Goal: Communication & Community: Ask a question

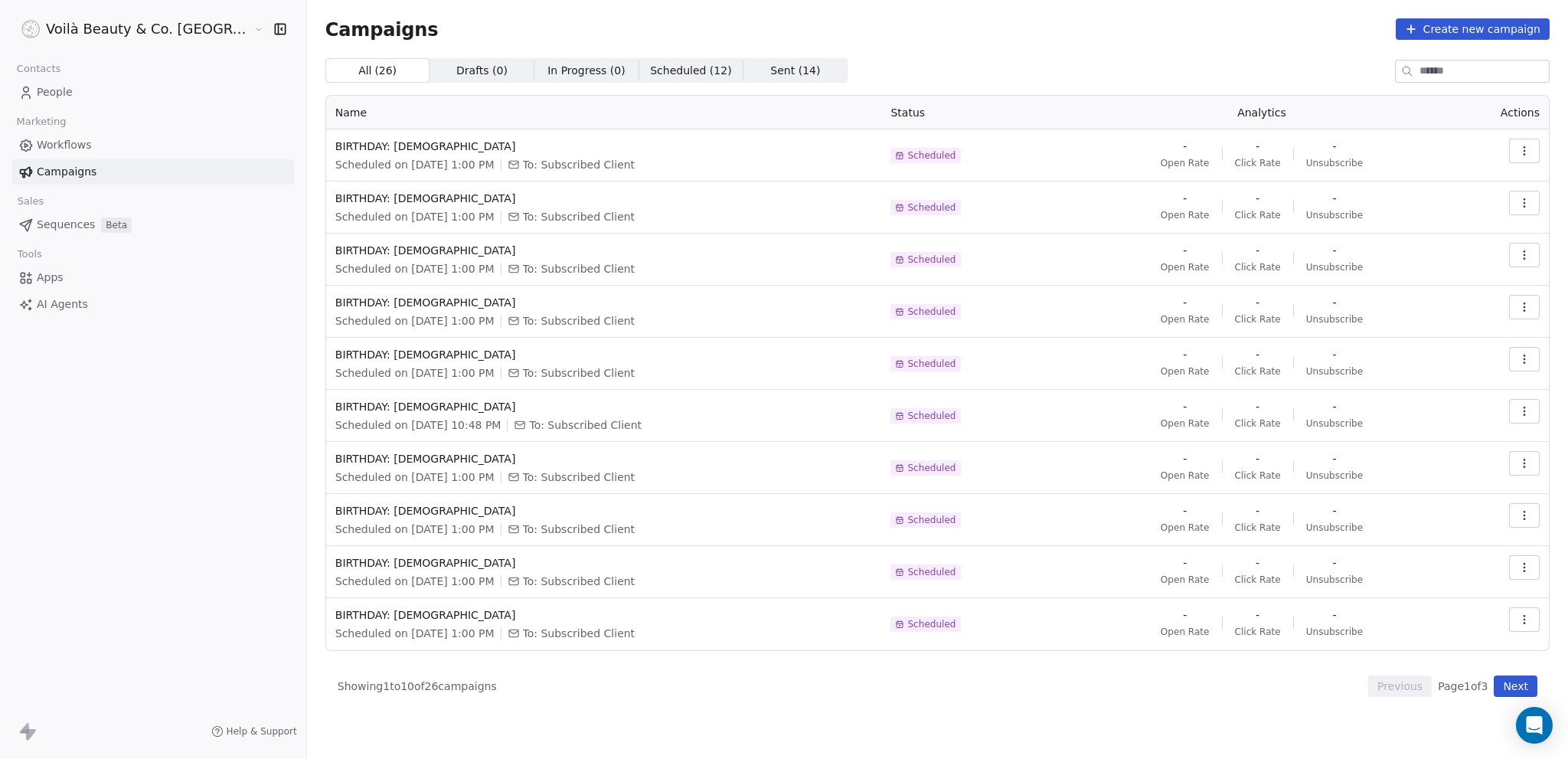
click at [80, 176] on span "Campaigns" at bounding box center [66, 172] width 59 height 16
click at [83, 138] on span "Workflows" at bounding box center [63, 145] width 55 height 16
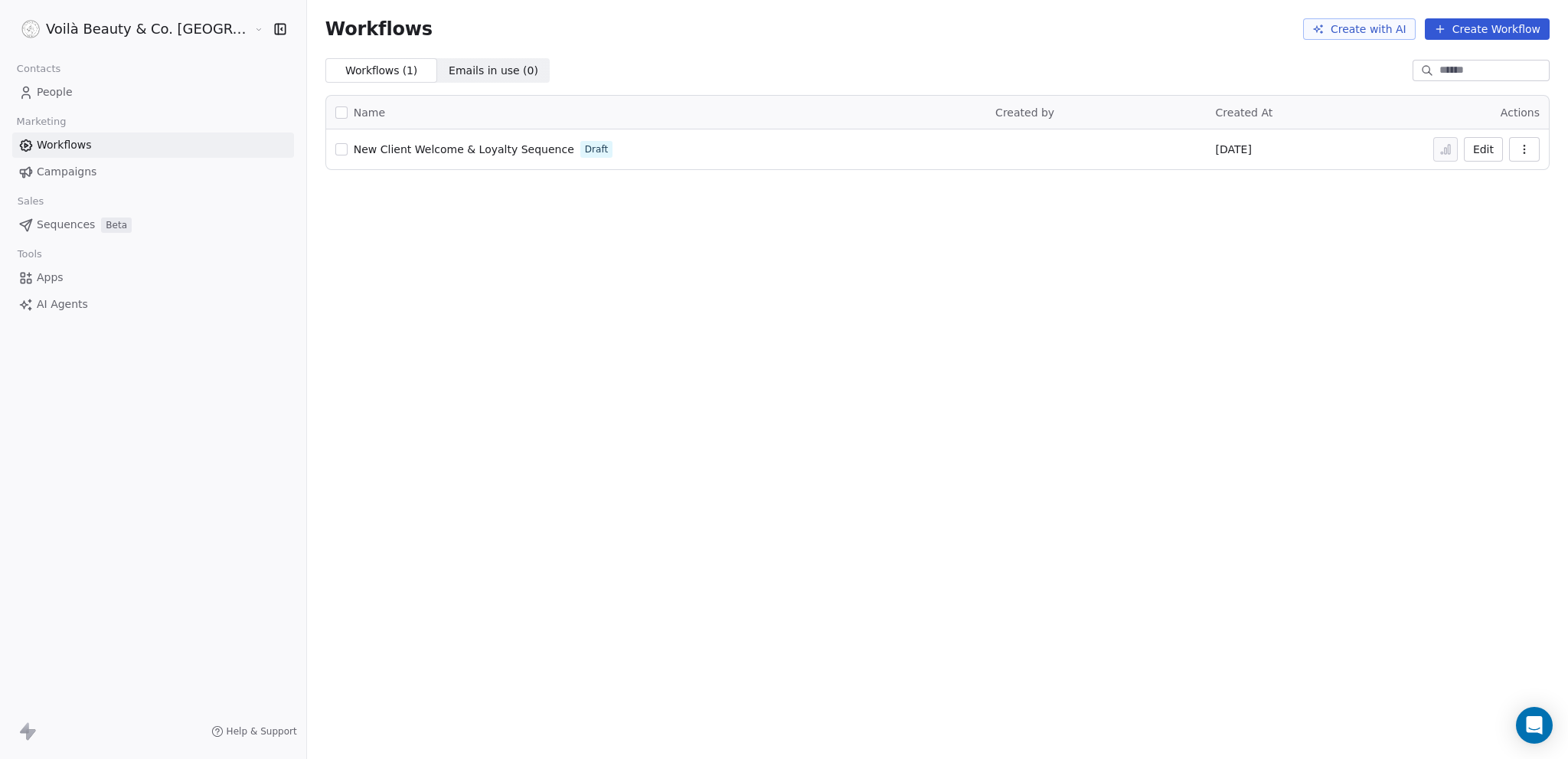
click at [74, 169] on span "Campaigns" at bounding box center [66, 172] width 59 height 16
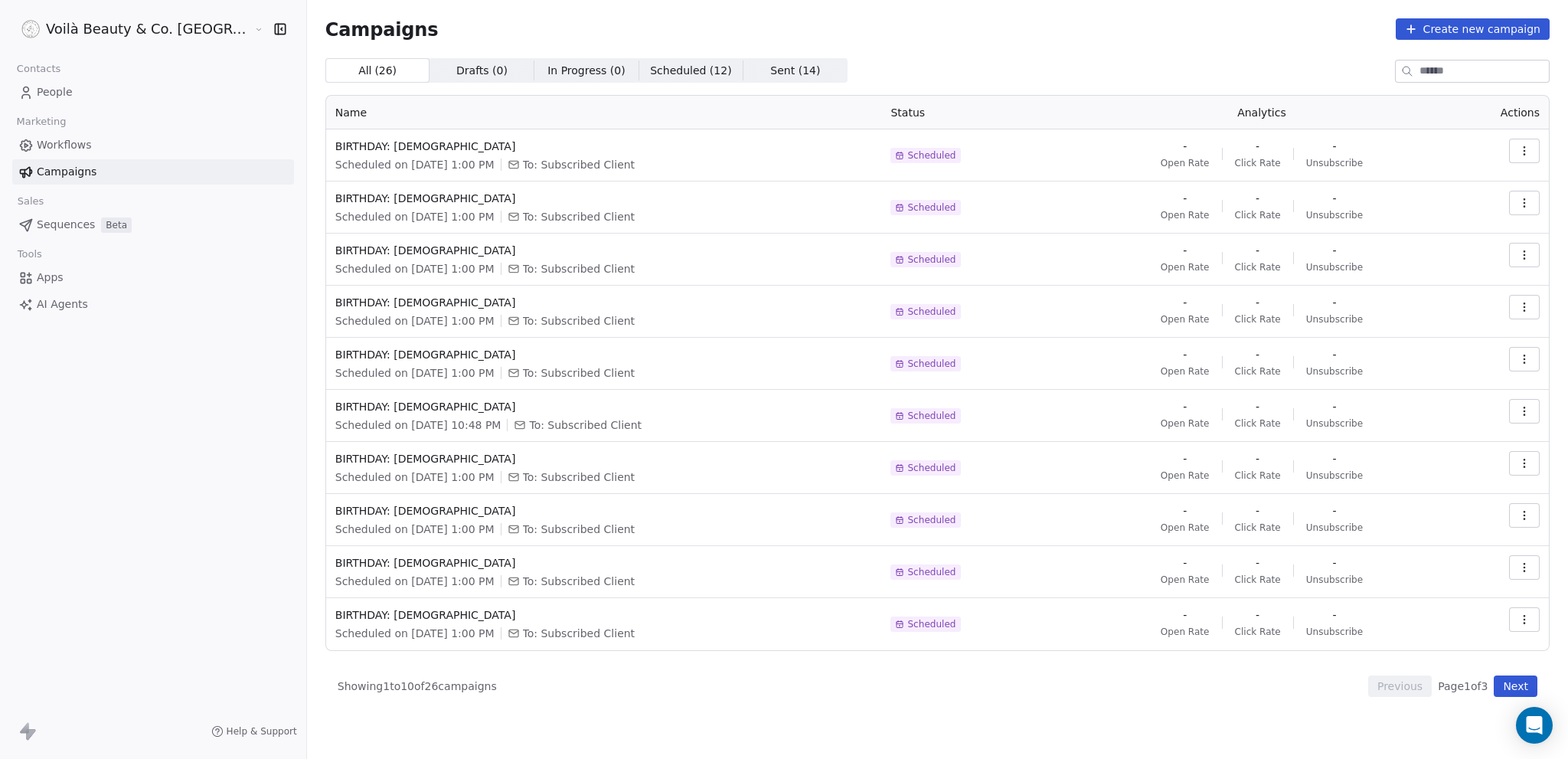
click at [1519, 691] on button "Next" at bounding box center [1515, 686] width 43 height 21
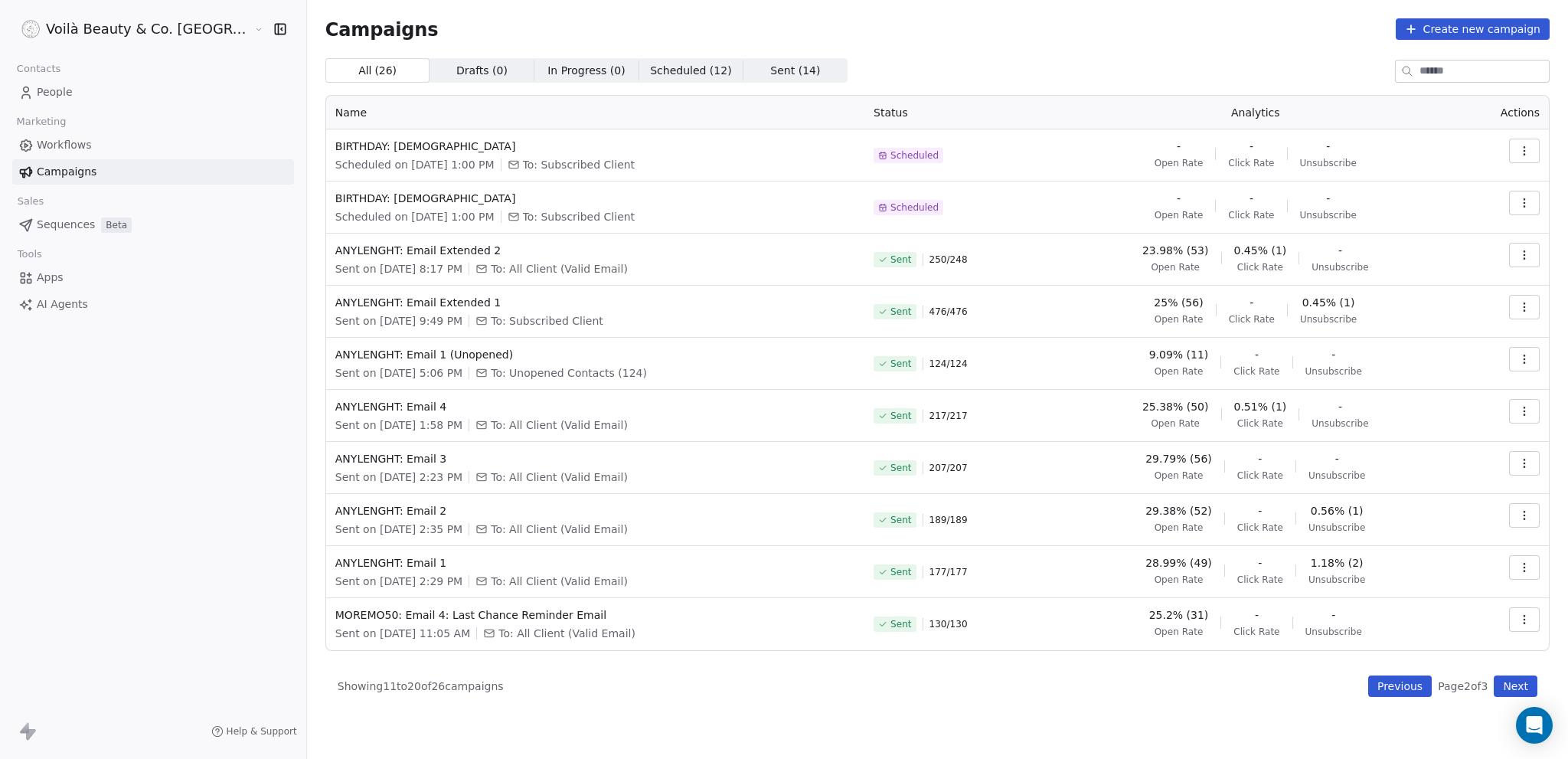
click at [1412, 686] on button "Previous" at bounding box center [1400, 686] width 63 height 21
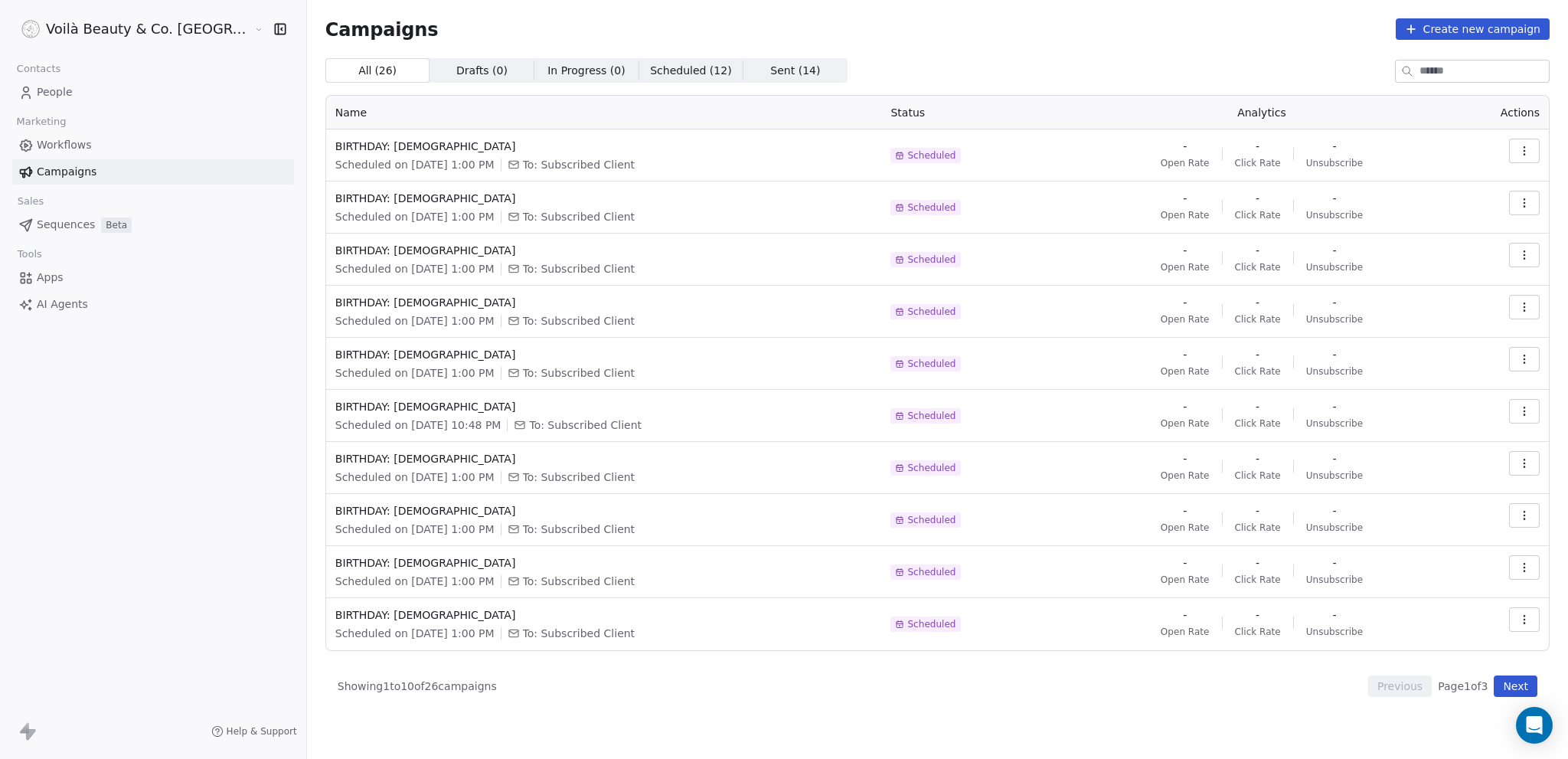
click at [43, 93] on span "People" at bounding box center [54, 92] width 36 height 16
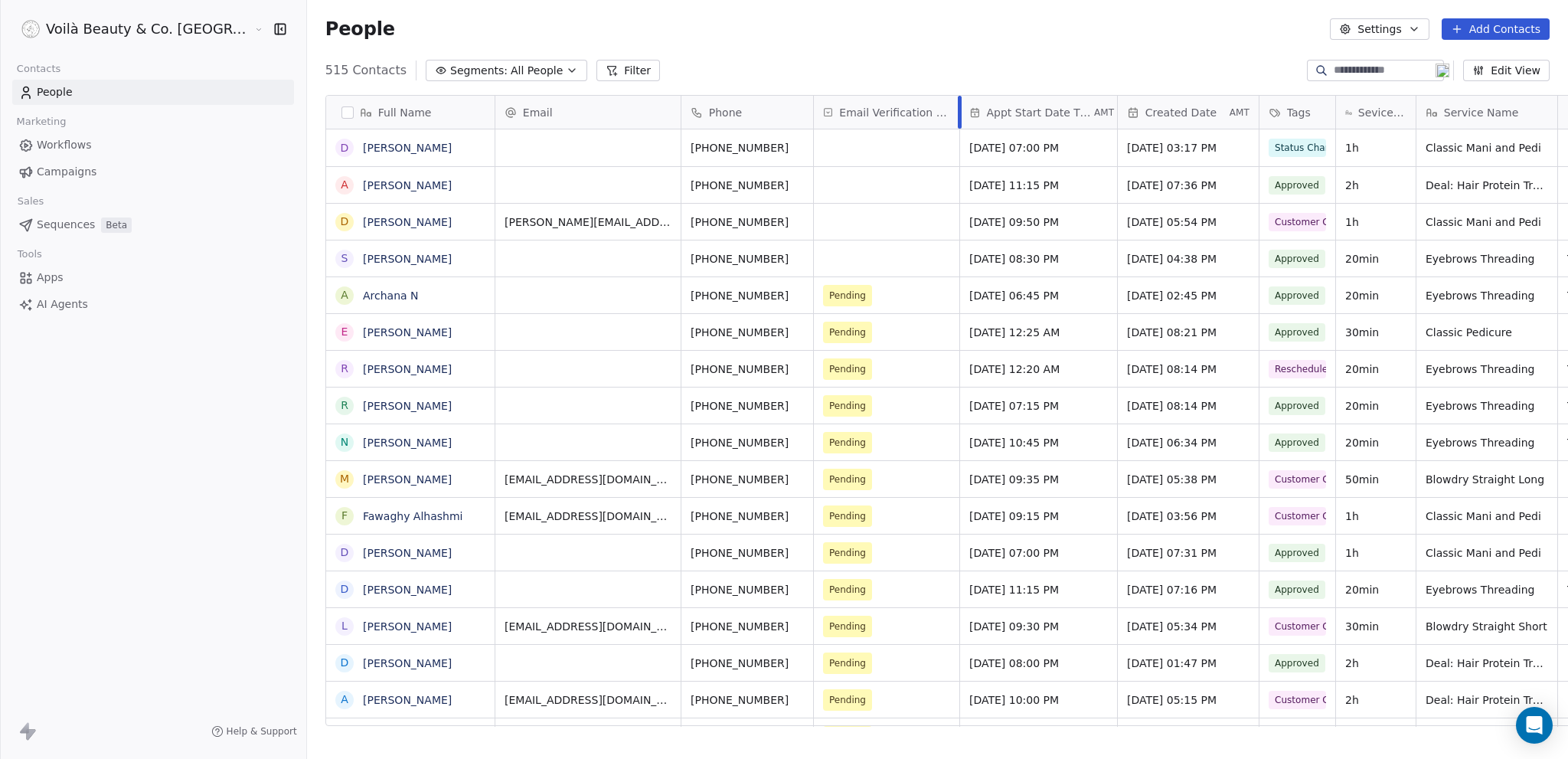
drag, startPoint x: 835, startPoint y: 109, endPoint x: 885, endPoint y: 110, distance: 50.0
click at [958, 110] on div at bounding box center [960, 112] width 4 height 33
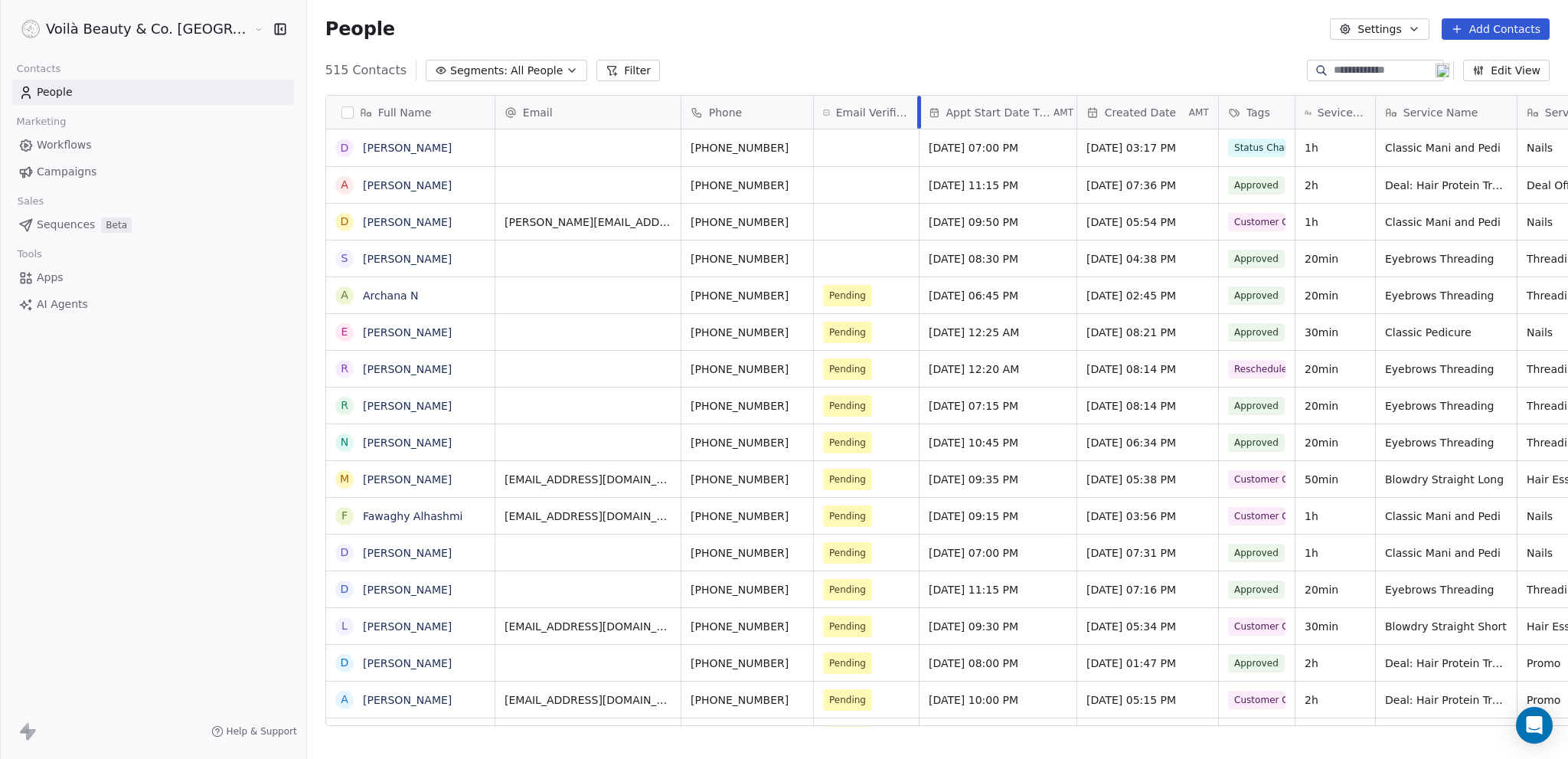
drag, startPoint x: 885, startPoint y: 107, endPoint x: 844, endPoint y: 110, distance: 41.1
click at [917, 110] on div at bounding box center [919, 112] width 4 height 33
click at [1527, 728] on icon "Open Intercom Messenger" at bounding box center [1533, 724] width 20 height 20
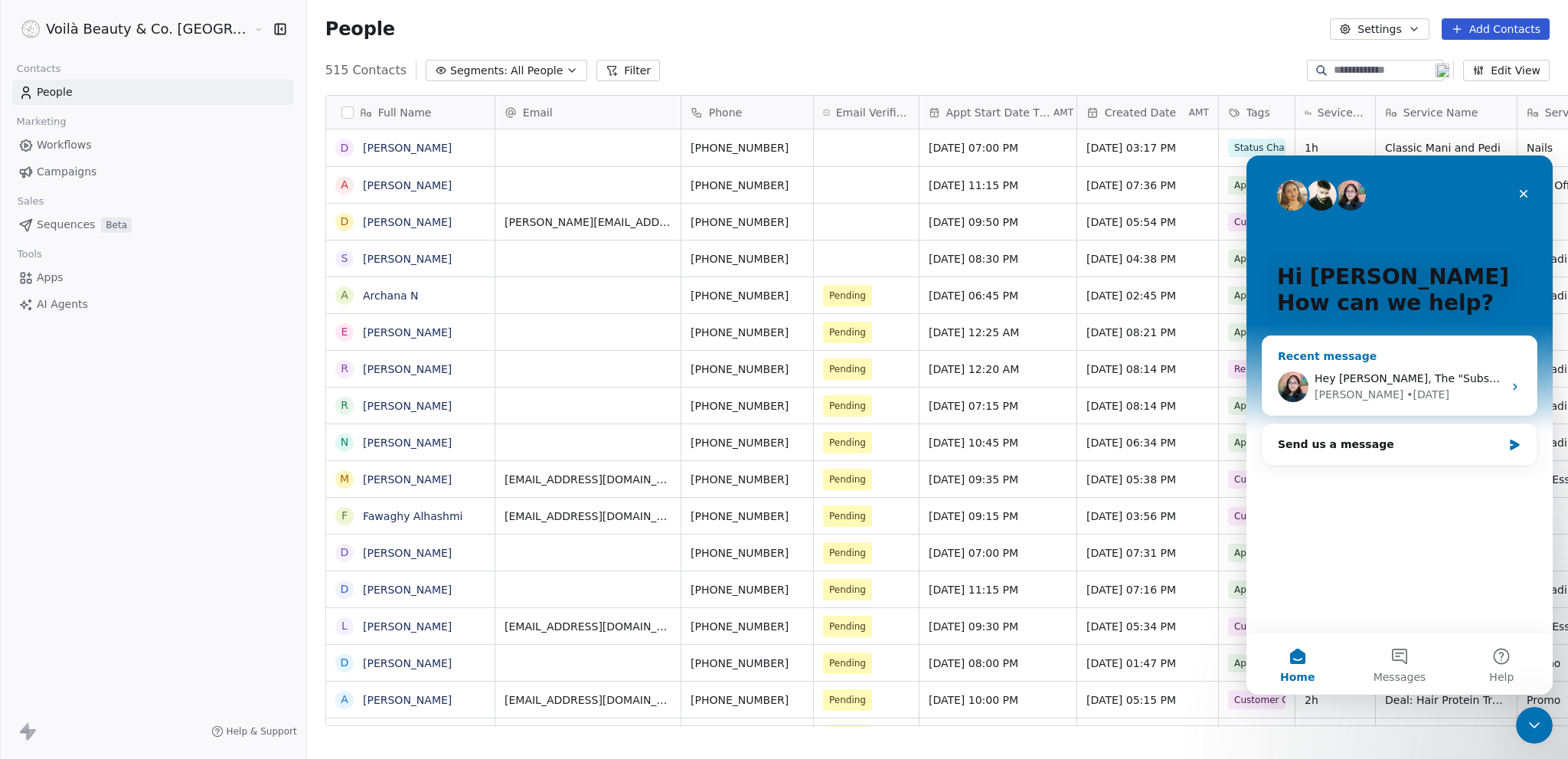
click at [1437, 366] on div "Hey [PERSON_NAME], The "Subscription Cancelled" trigger for Stripe will now wor…" at bounding box center [1400, 386] width 274 height 57
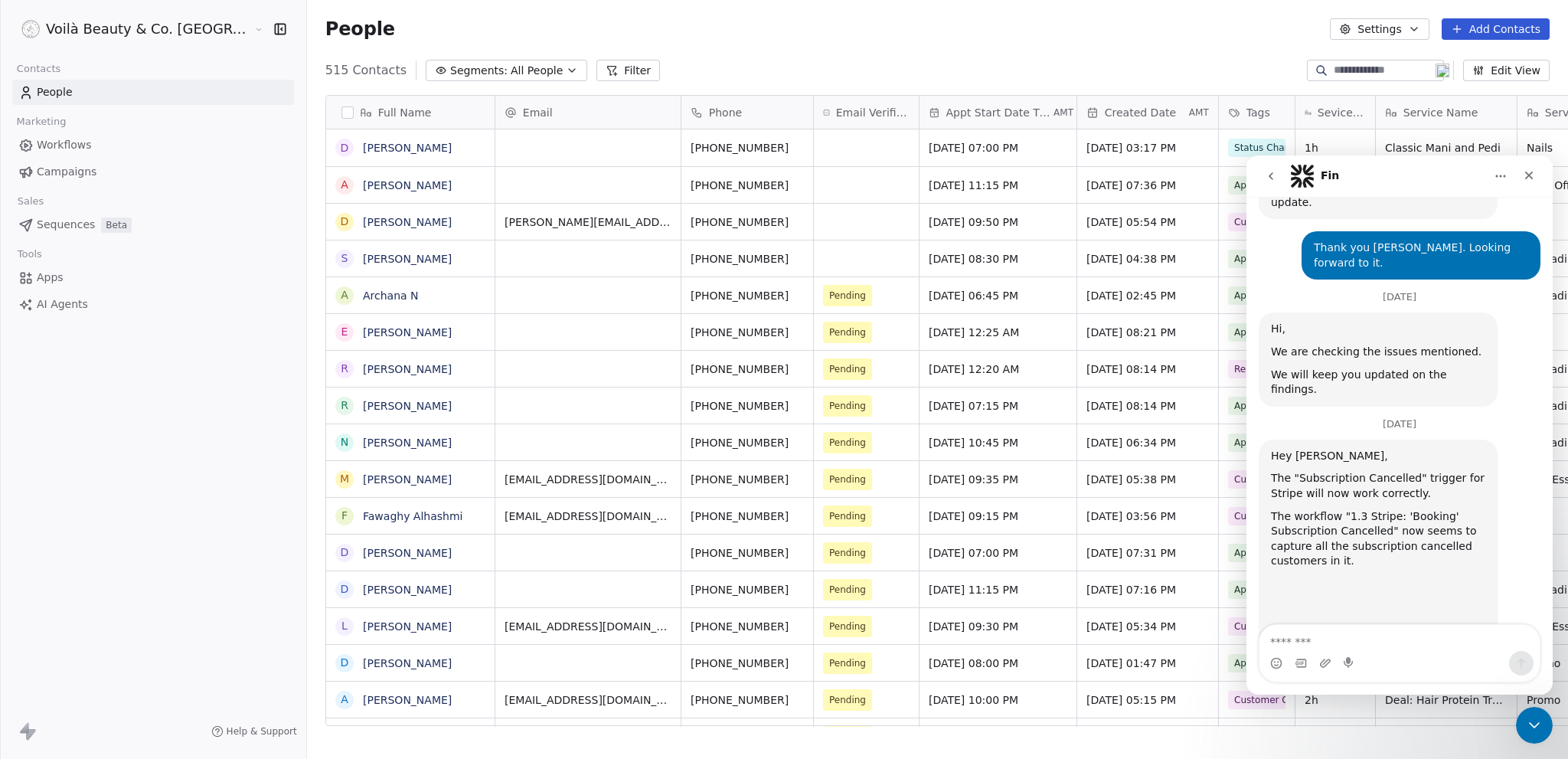
scroll to position [956, 0]
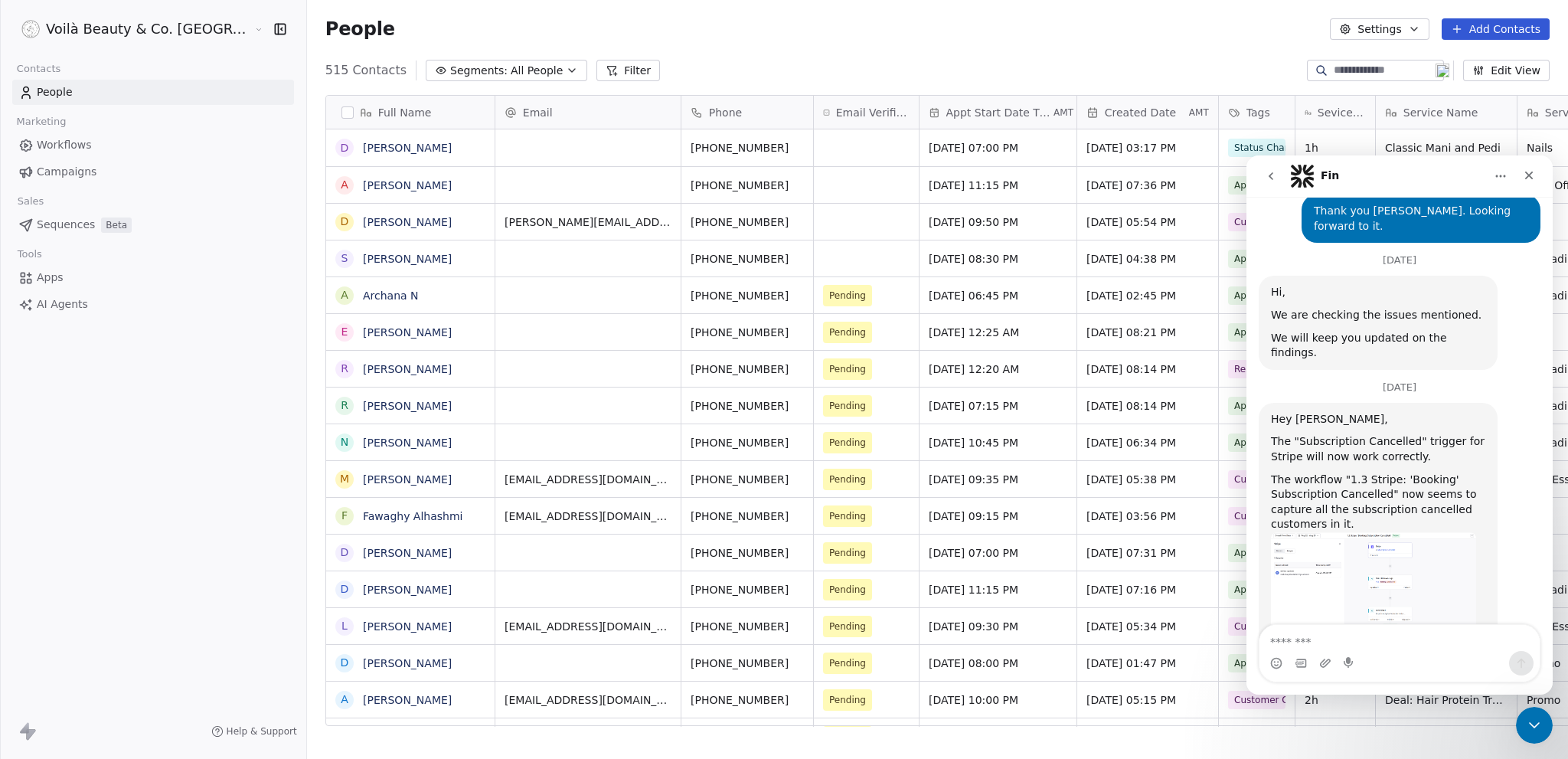
click at [1401, 532] on img "Mrinal says…" at bounding box center [1373, 580] width 205 height 97
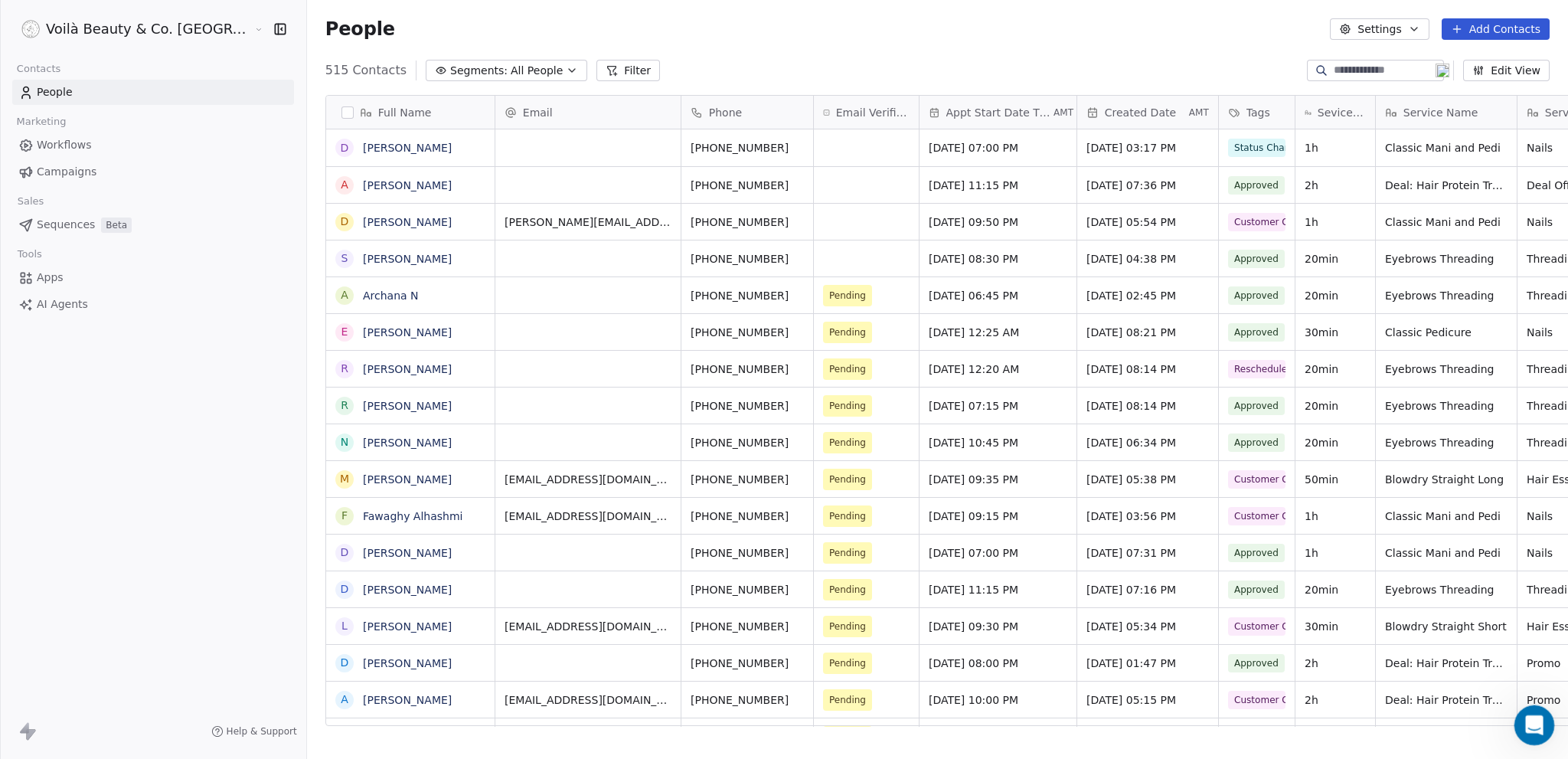
click at [1537, 732] on div "Open Intercom Messenger" at bounding box center [1532, 723] width 51 height 51
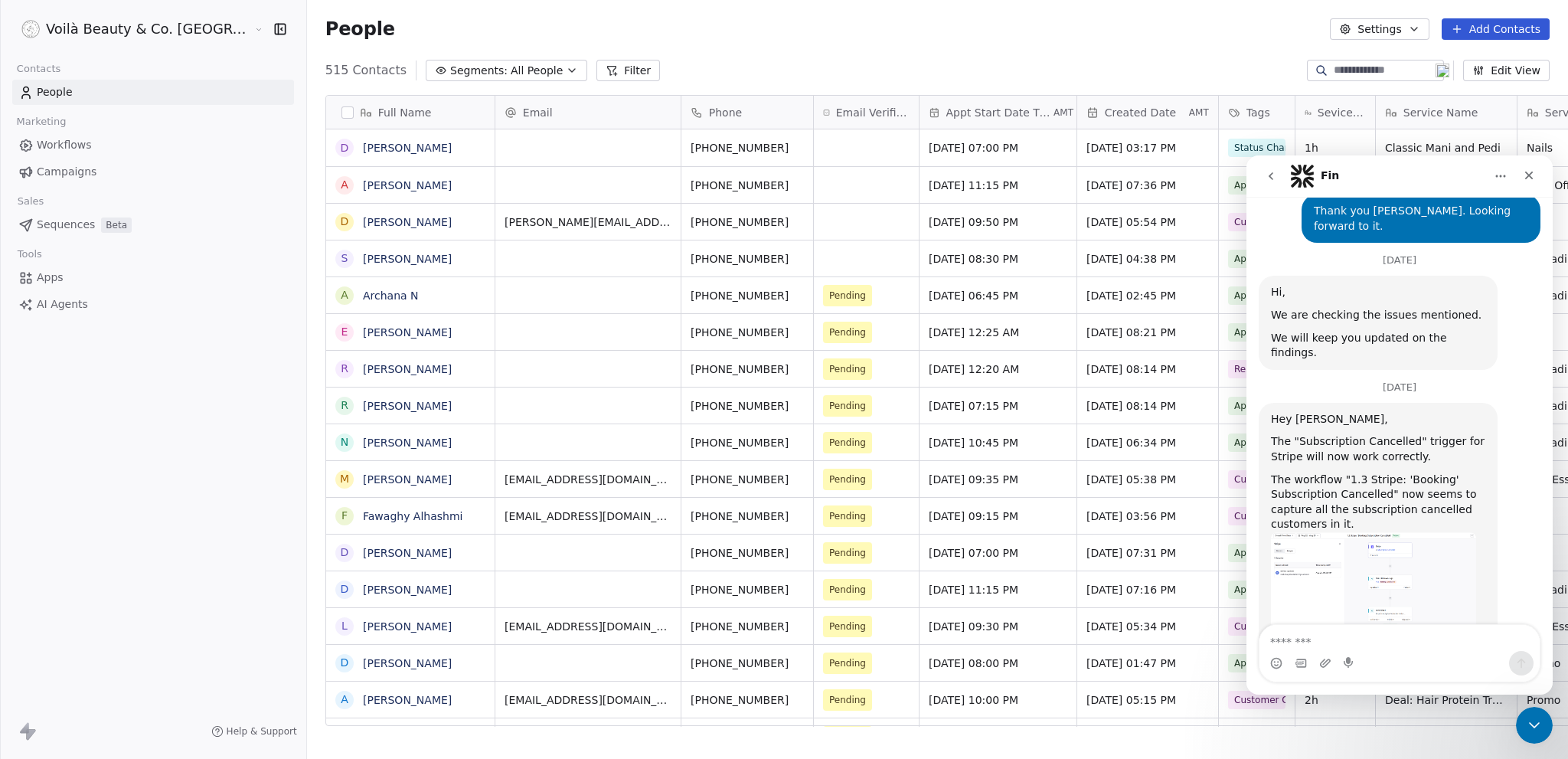
click at [1308, 634] on textarea "Message…" at bounding box center [1399, 637] width 280 height 26
type textarea "**********"
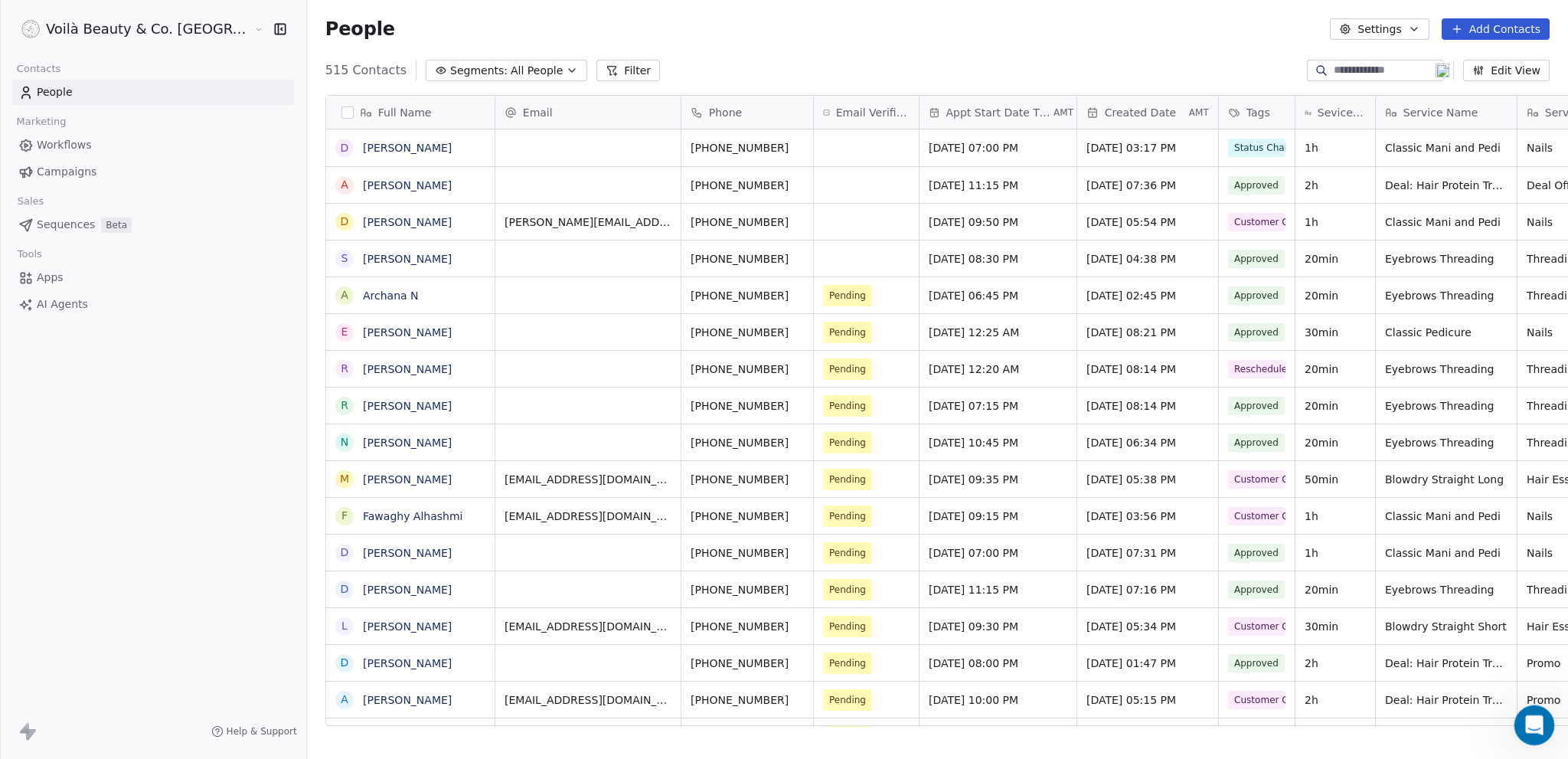
click at [1544, 729] on div "Open Intercom Messenger" at bounding box center [1532, 723] width 51 height 51
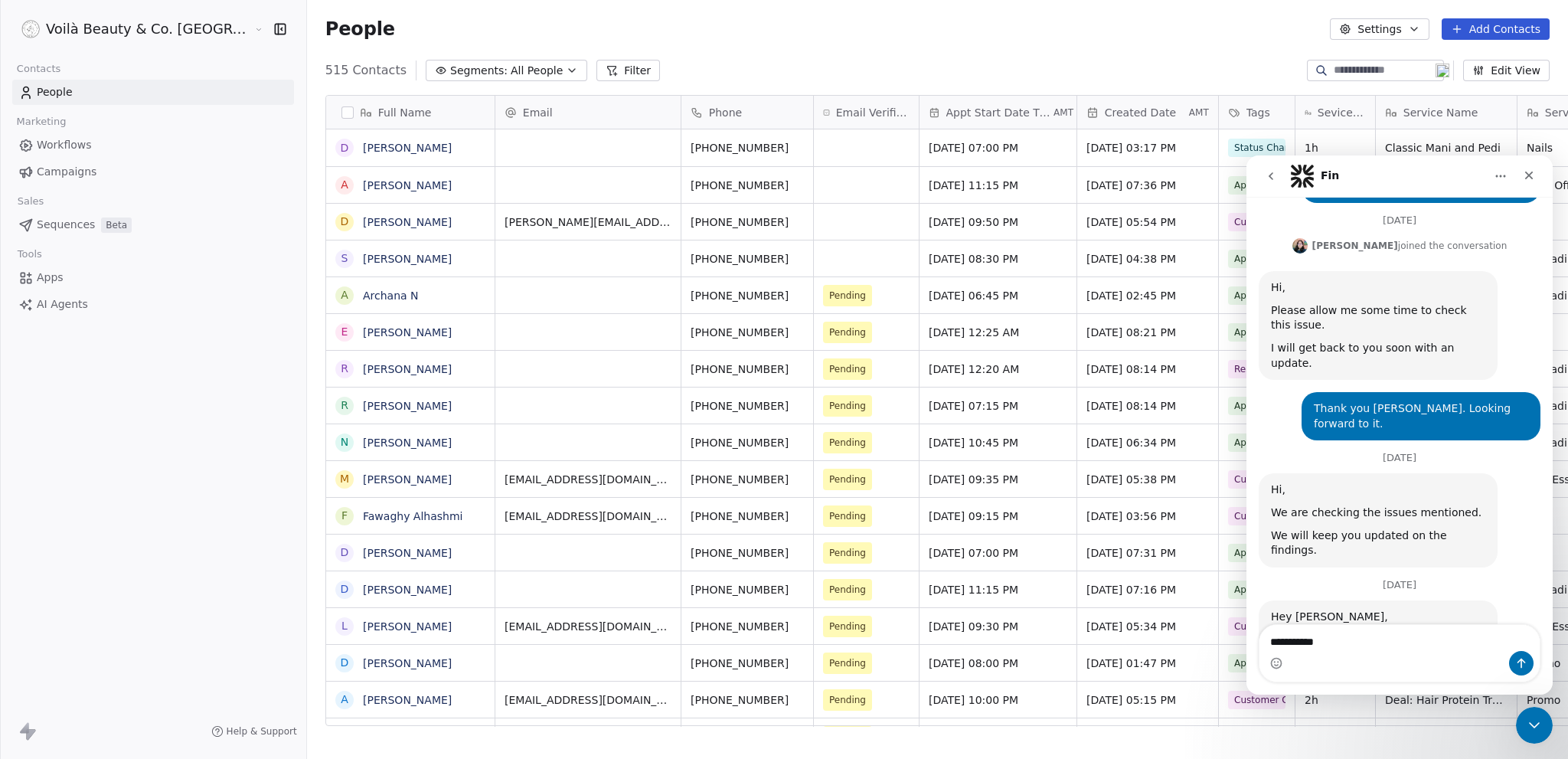
scroll to position [919, 0]
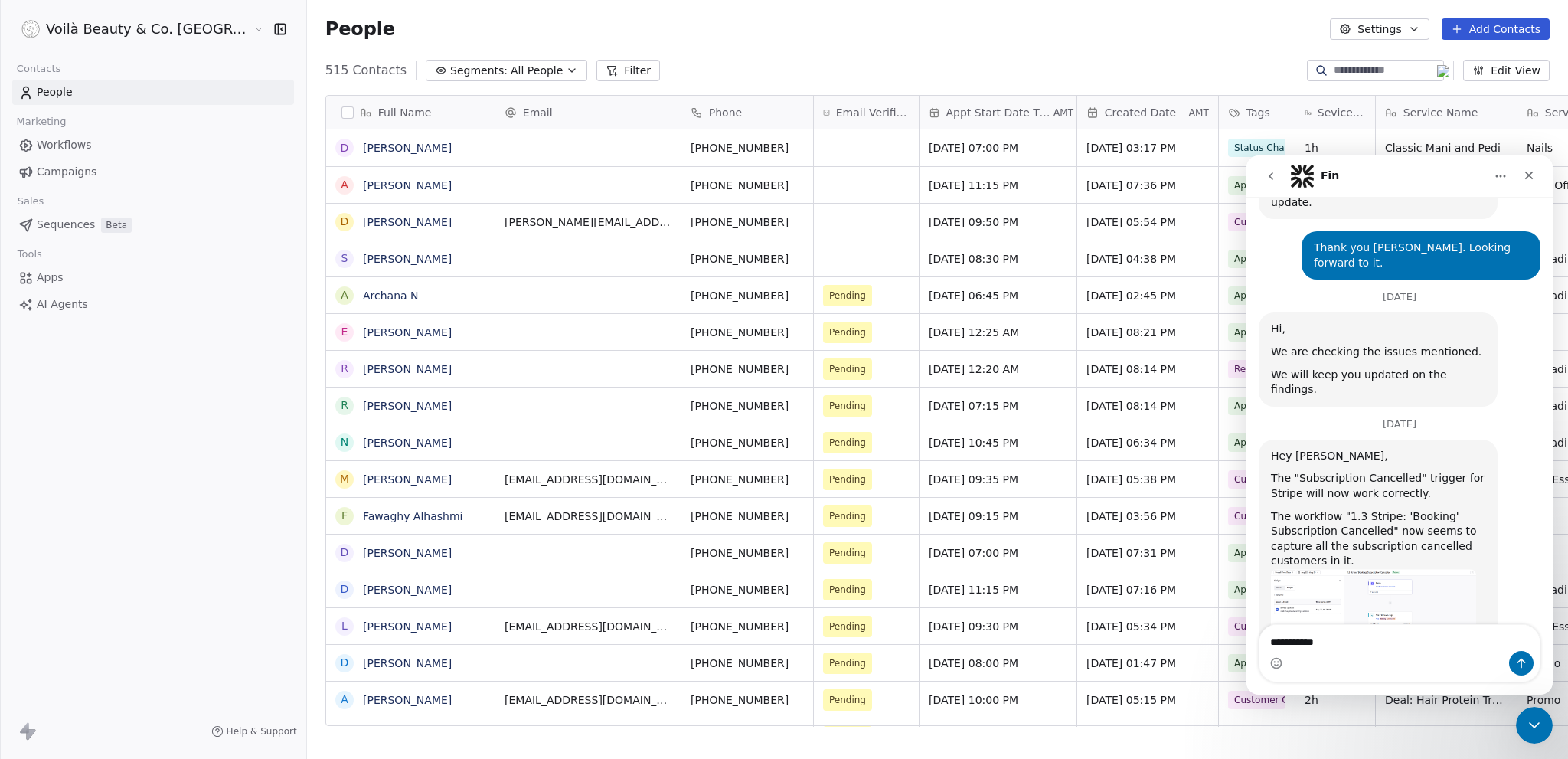
click at [1279, 173] on button "go back" at bounding box center [1271, 176] width 29 height 29
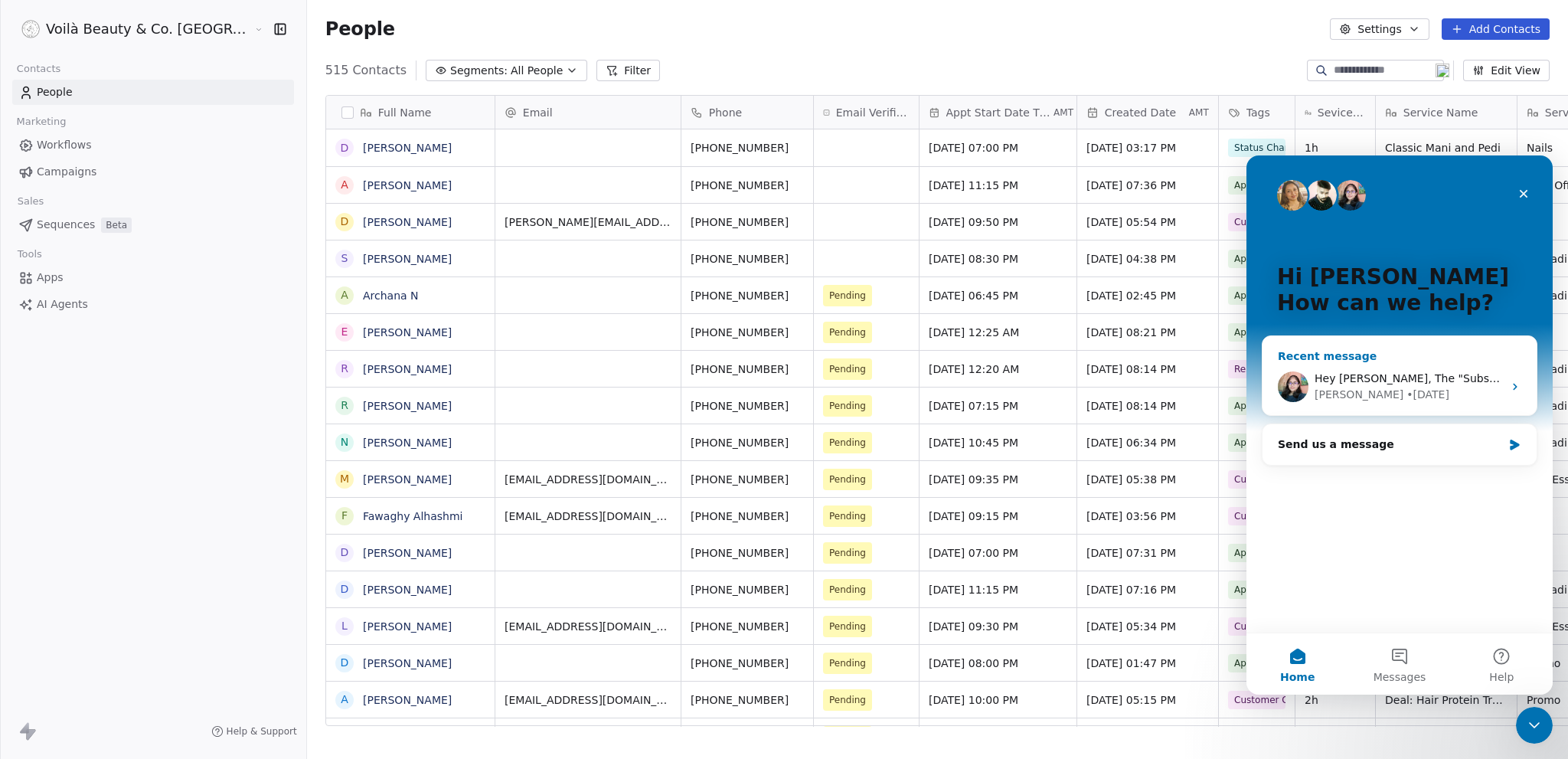
click at [1407, 388] on div "• [DATE]" at bounding box center [1428, 394] width 43 height 16
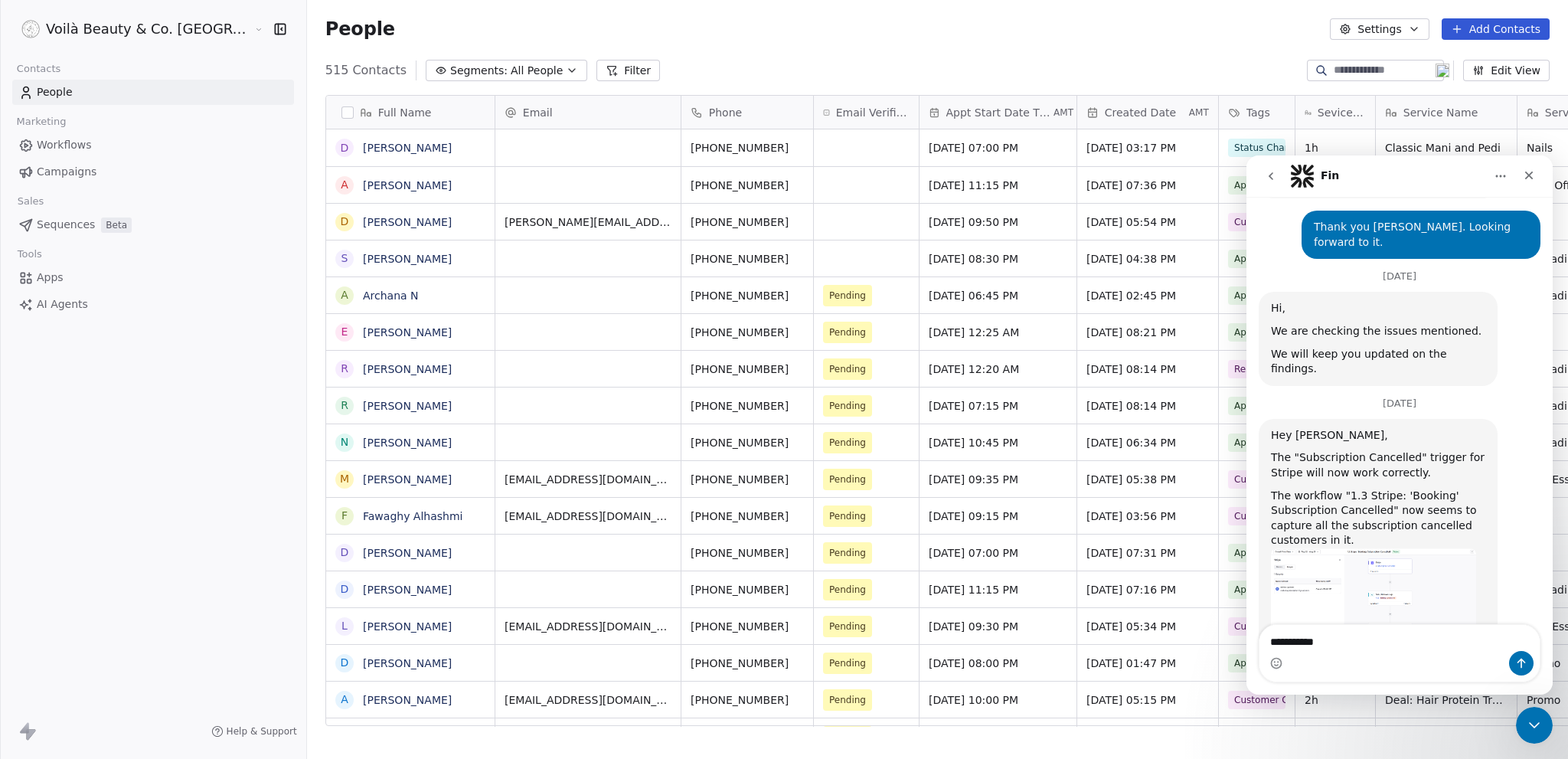
scroll to position [956, 0]
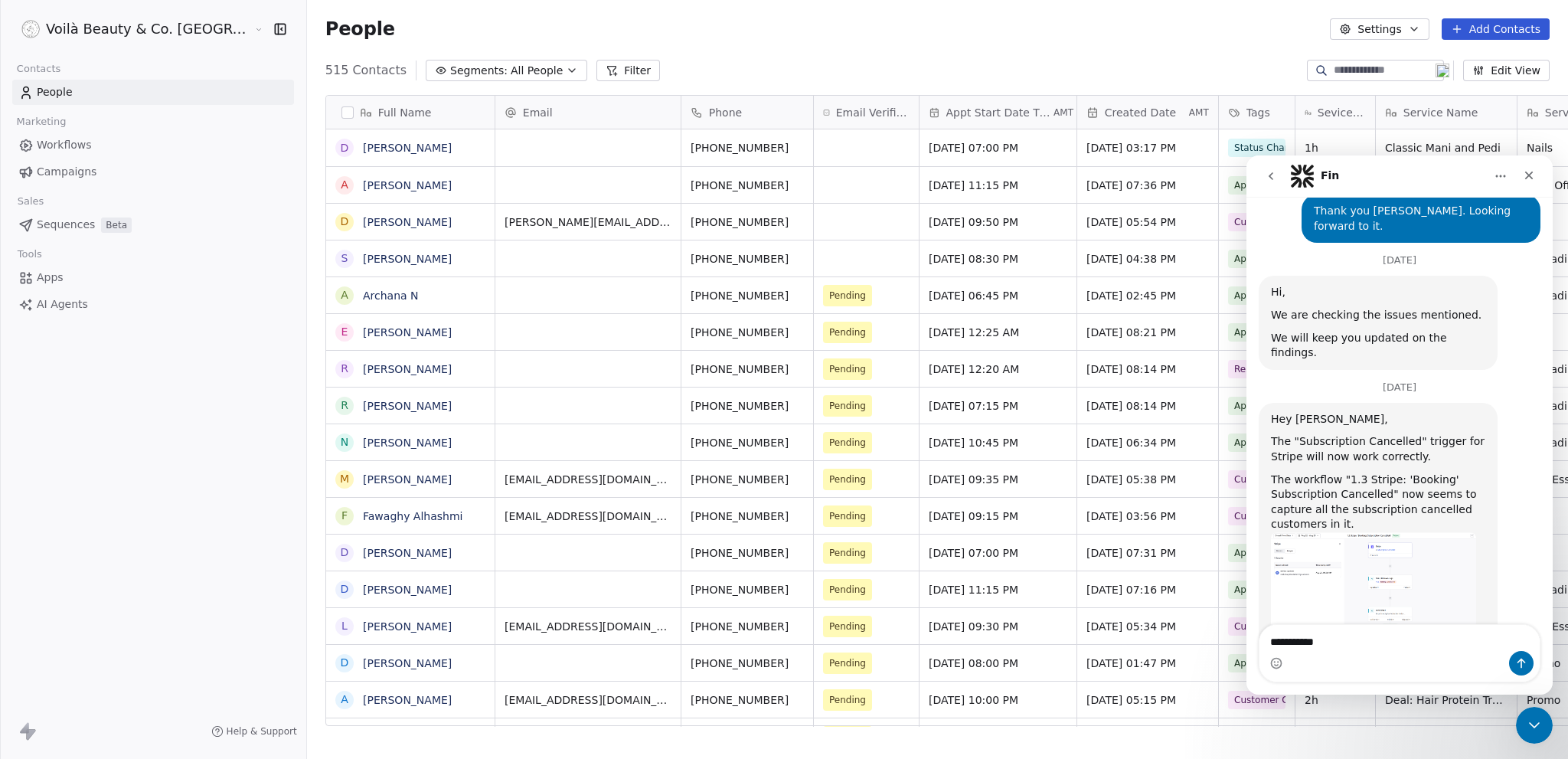
drag, startPoint x: 1346, startPoint y: 642, endPoint x: 1277, endPoint y: 645, distance: 69.1
click at [1277, 645] on textarea "**********" at bounding box center [1399, 637] width 280 height 26
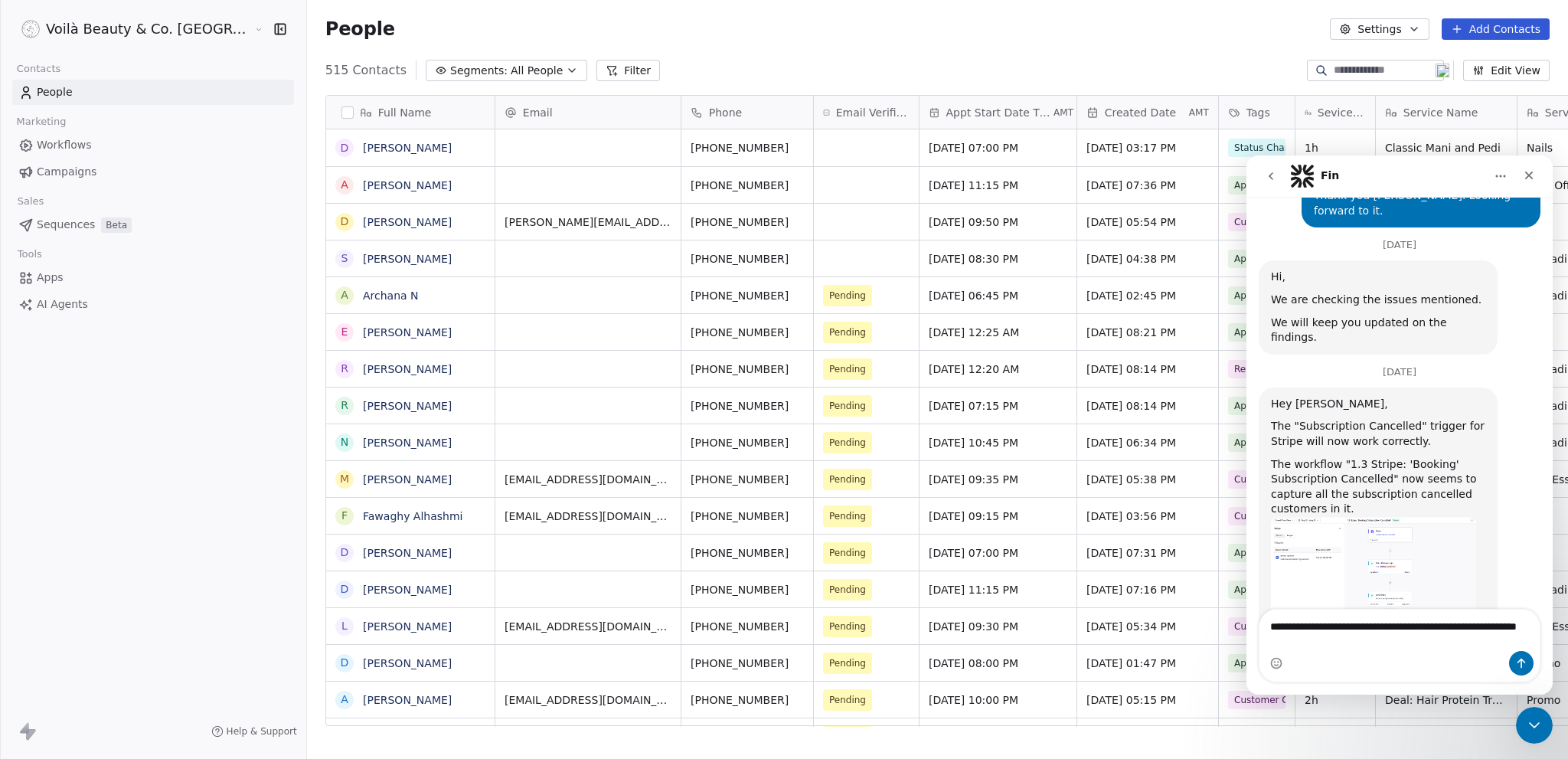
type textarea "**********"
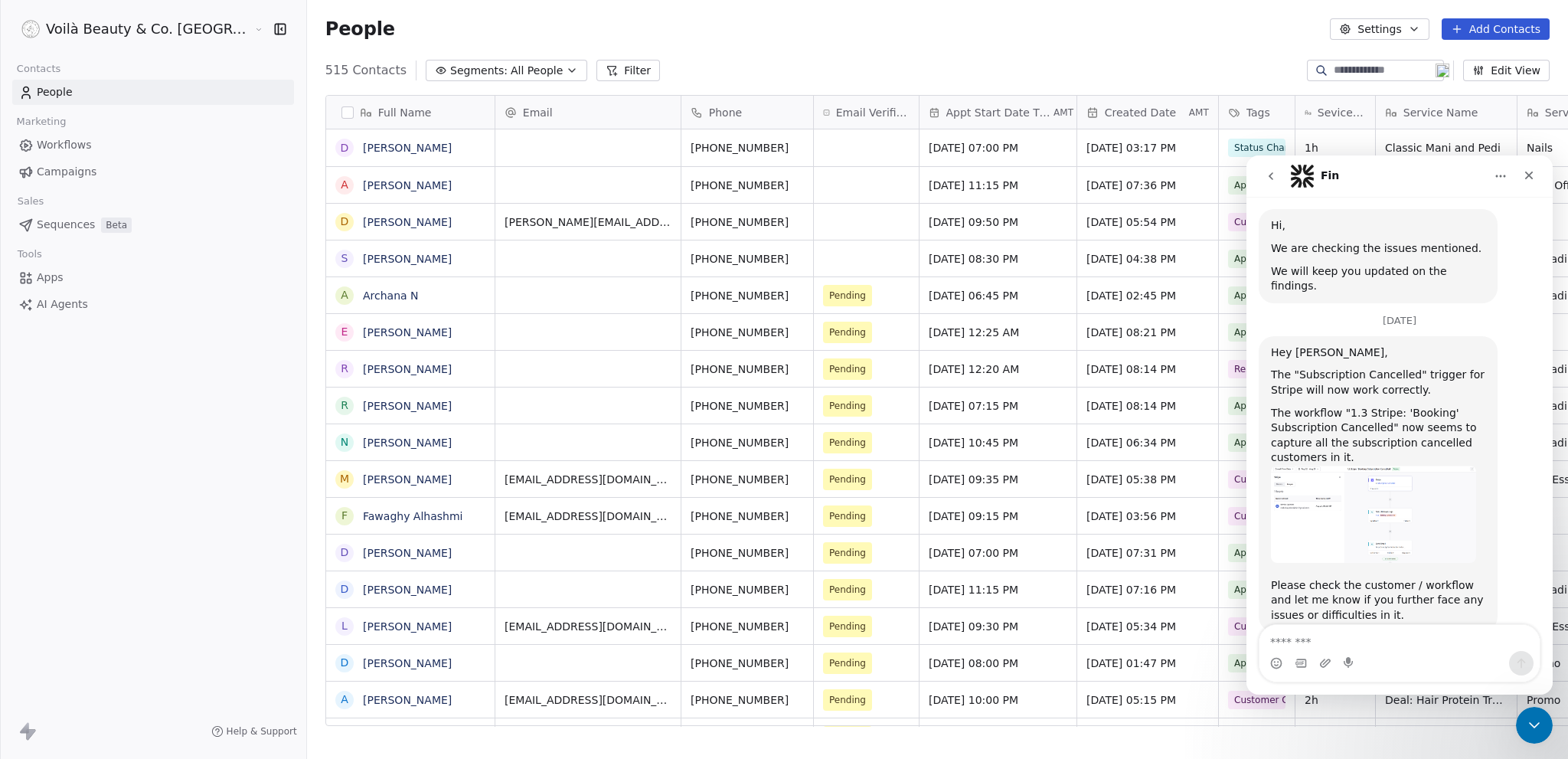
scroll to position [1038, 0]
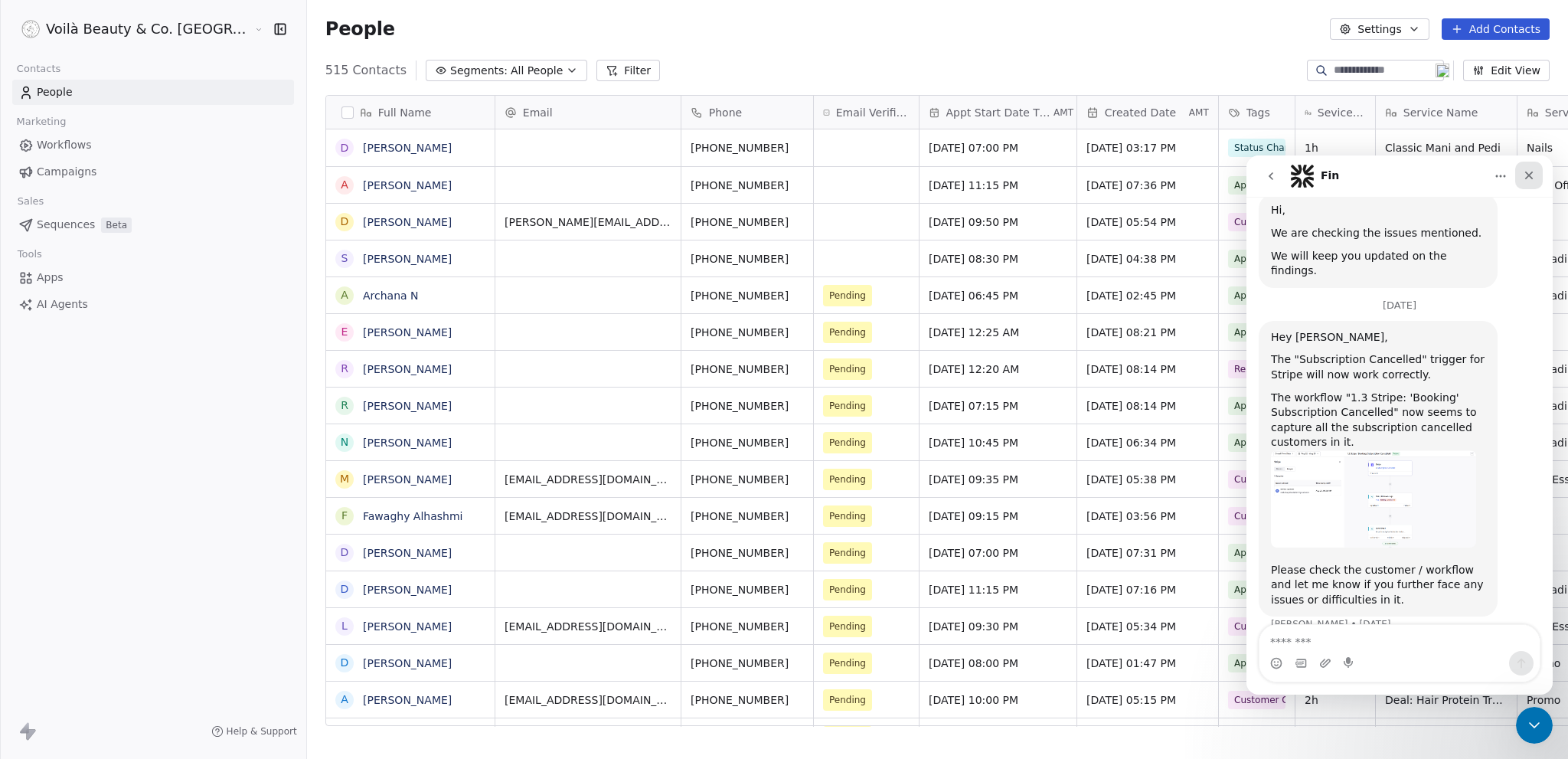
click at [1524, 173] on div "Close" at bounding box center [1529, 175] width 28 height 28
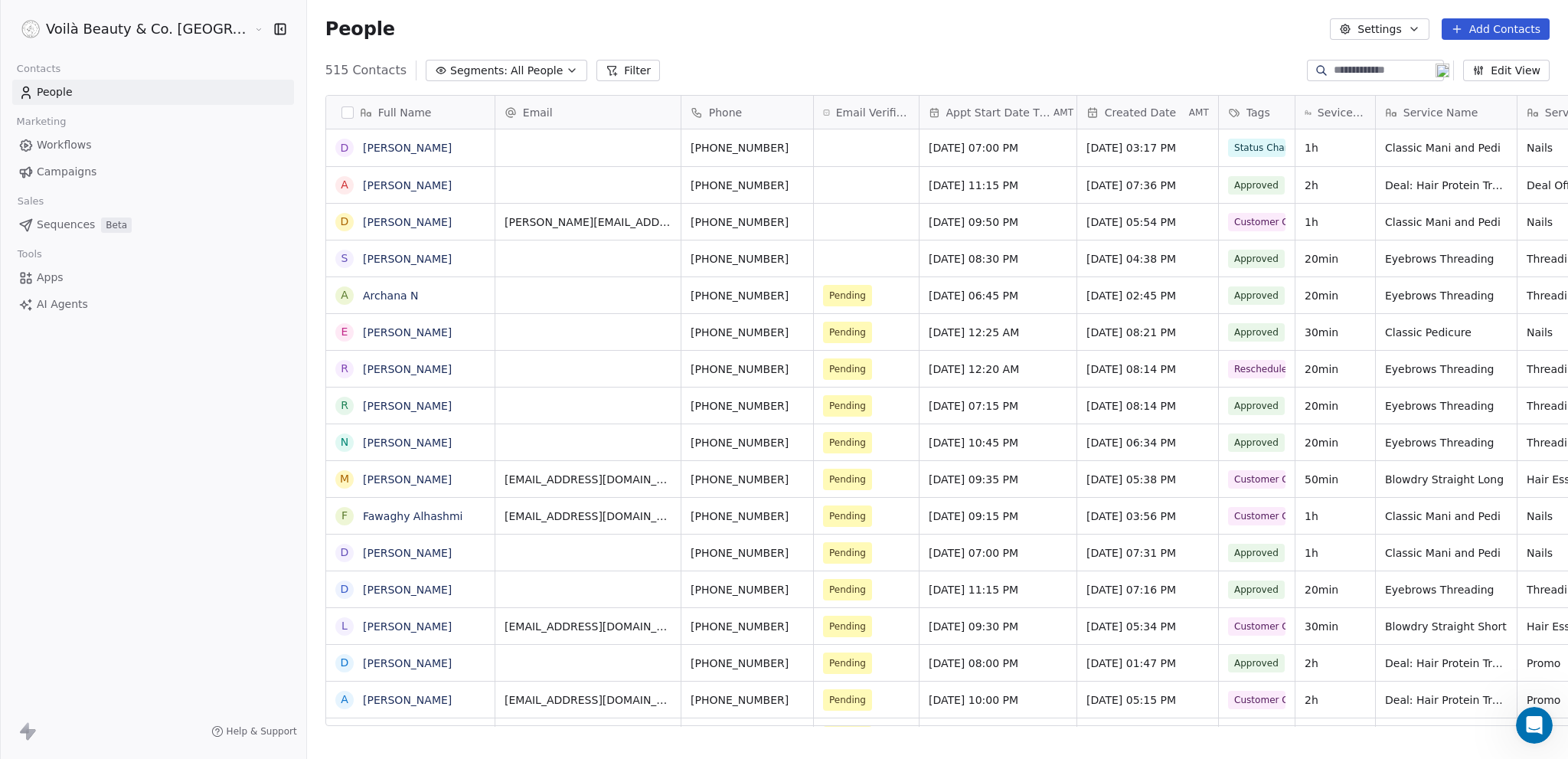
click at [55, 277] on span "Apps" at bounding box center [50, 277] width 27 height 16
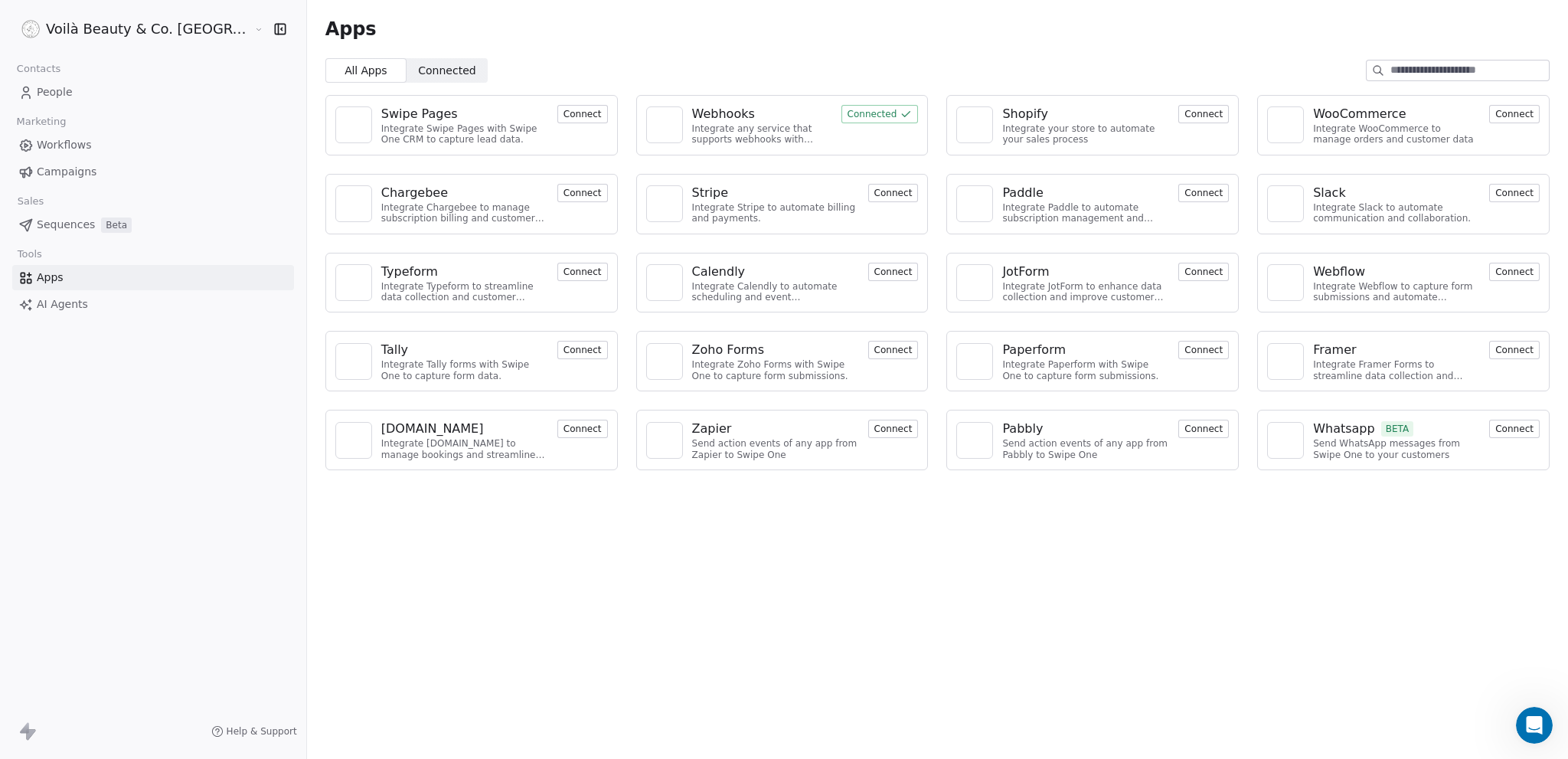
click at [542, 623] on div "Apps All Apps All Apps Connected Connected Swipe Pages Integrate Swipe Pages wi…" at bounding box center [938, 379] width 1261 height 759
click at [418, 70] on span "Connected" at bounding box center [447, 70] width 58 height 16
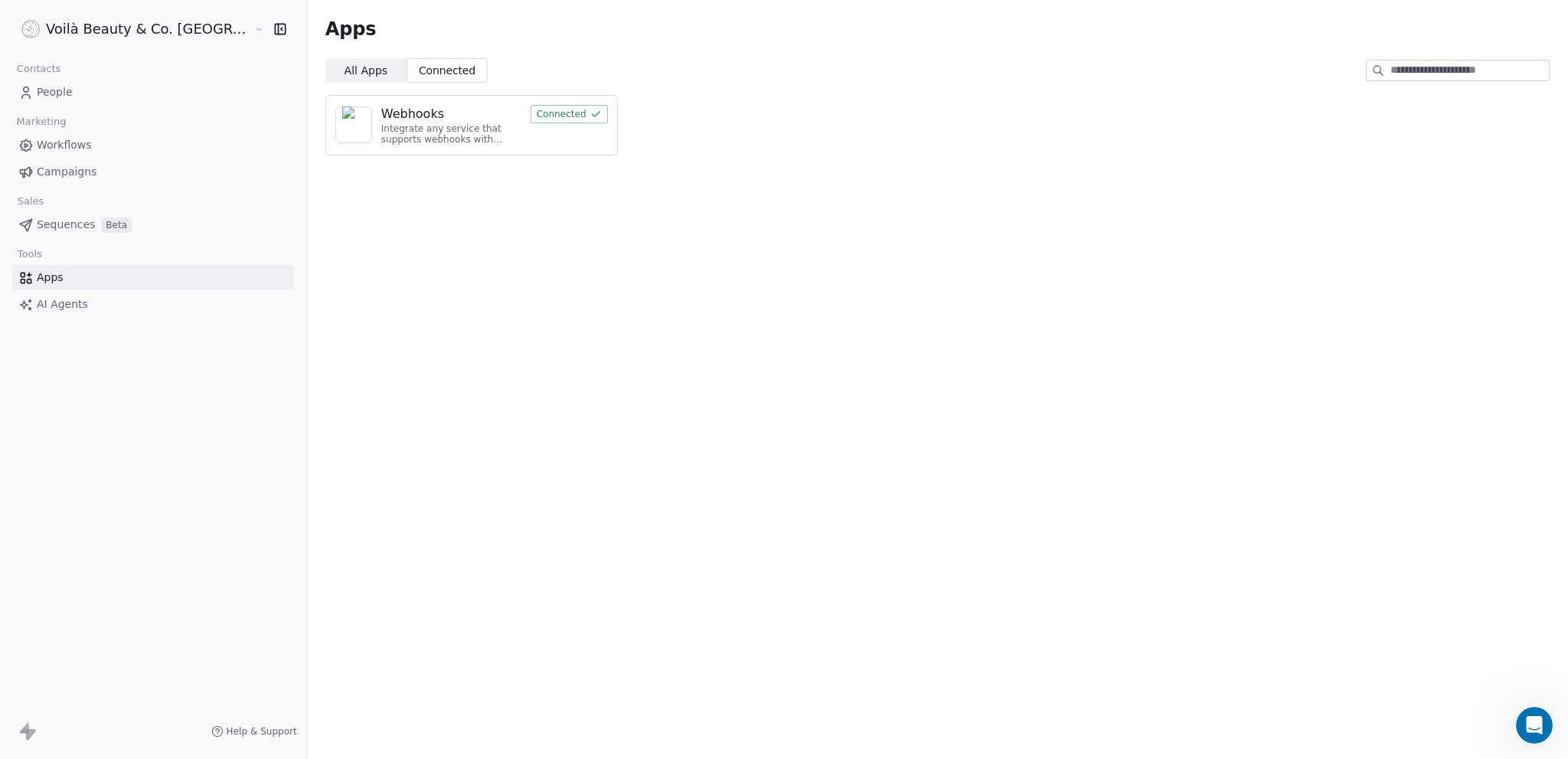
click at [344, 66] on span "All Apps" at bounding box center [366, 70] width 43 height 16
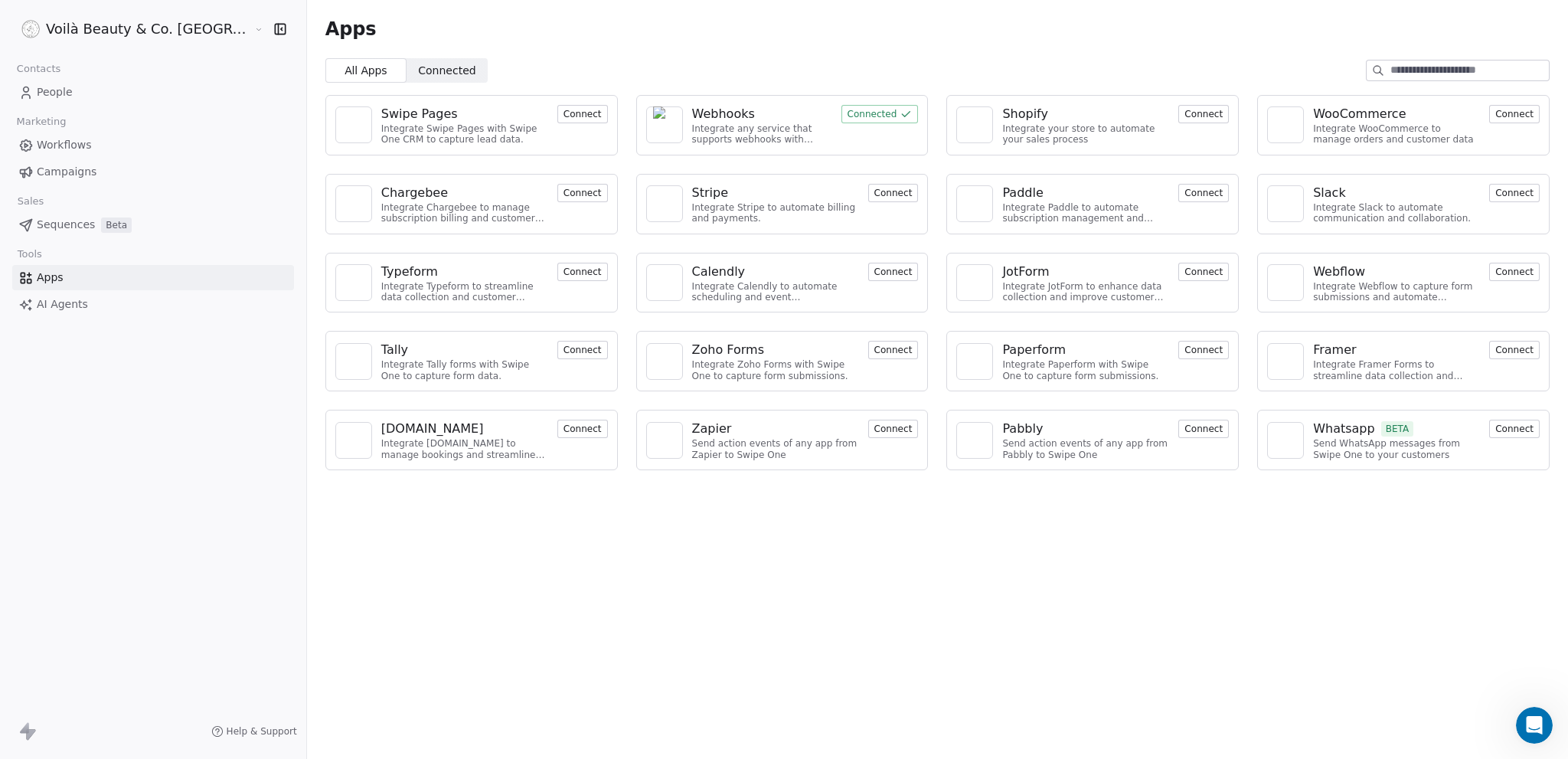
click at [86, 275] on link "Apps" at bounding box center [154, 277] width 282 height 25
click at [42, 82] on link "People" at bounding box center [154, 92] width 282 height 25
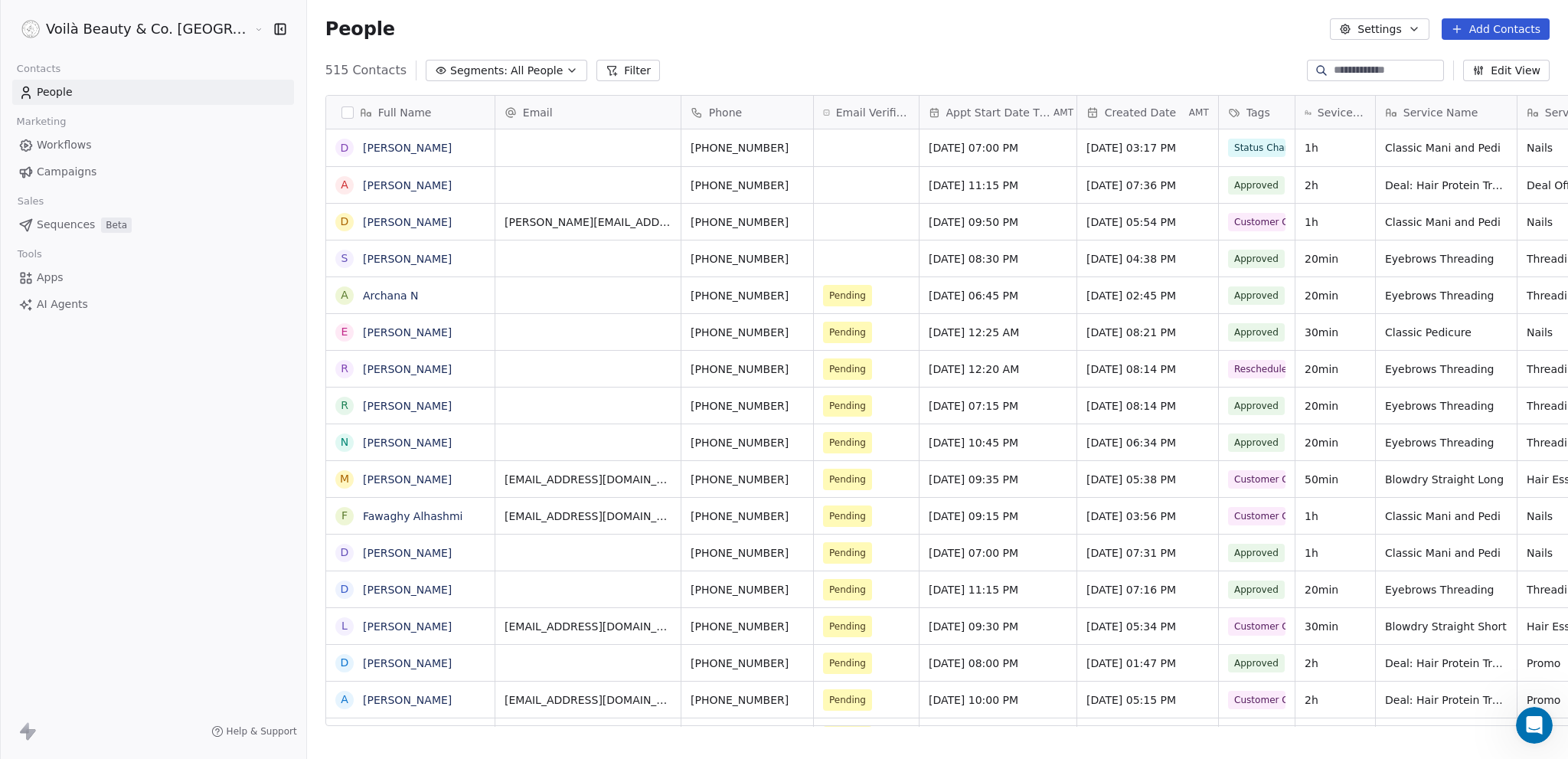
scroll to position [656, 1322]
drag, startPoint x: 1541, startPoint y: 726, endPoint x: 3033, endPoint y: 1415, distance: 1643.4
click at [1543, 726] on div "Open Intercom Messenger" at bounding box center [1532, 723] width 51 height 51
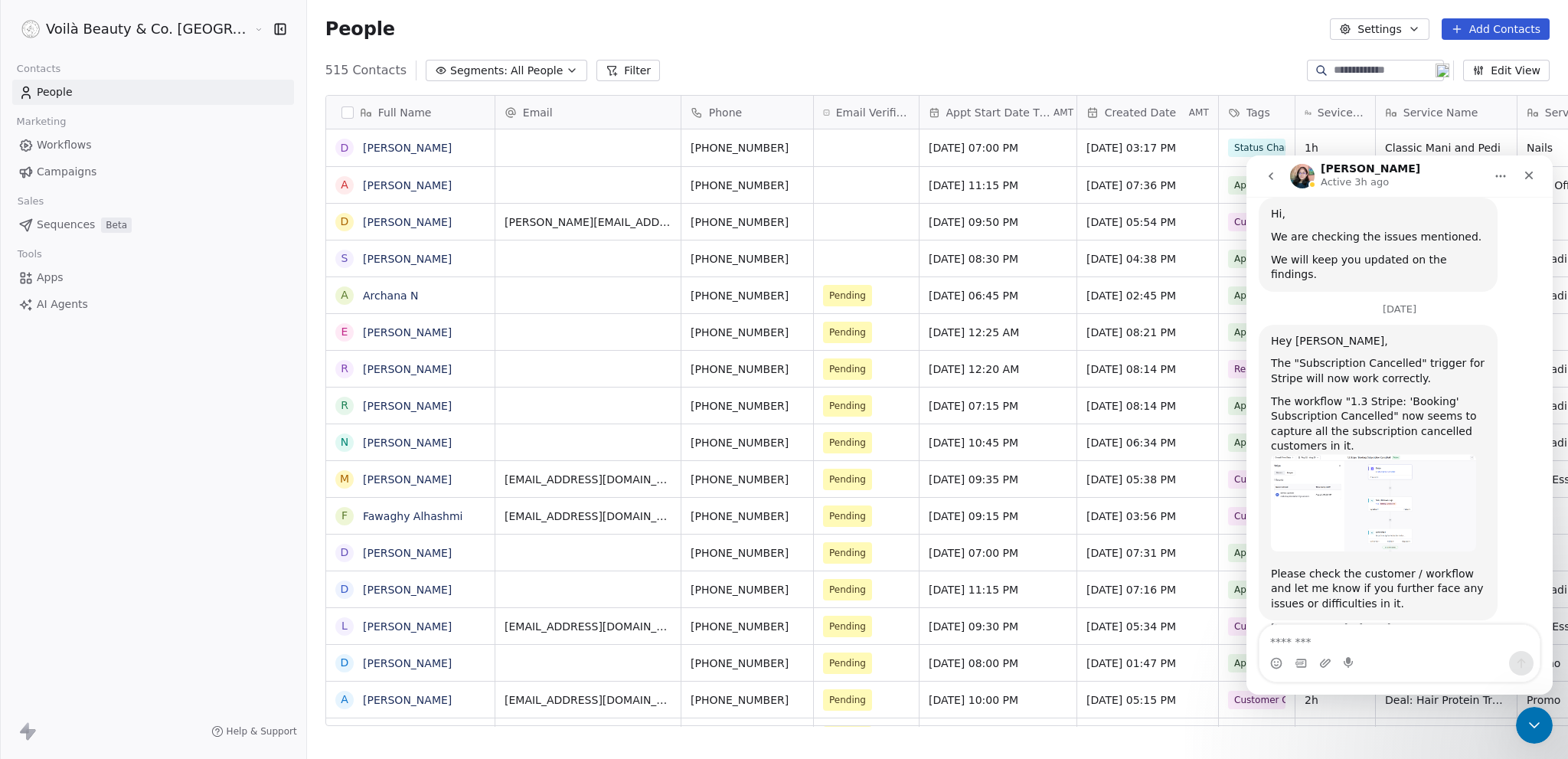
scroll to position [1038, 0]
click at [1271, 169] on button "go back" at bounding box center [1271, 176] width 29 height 29
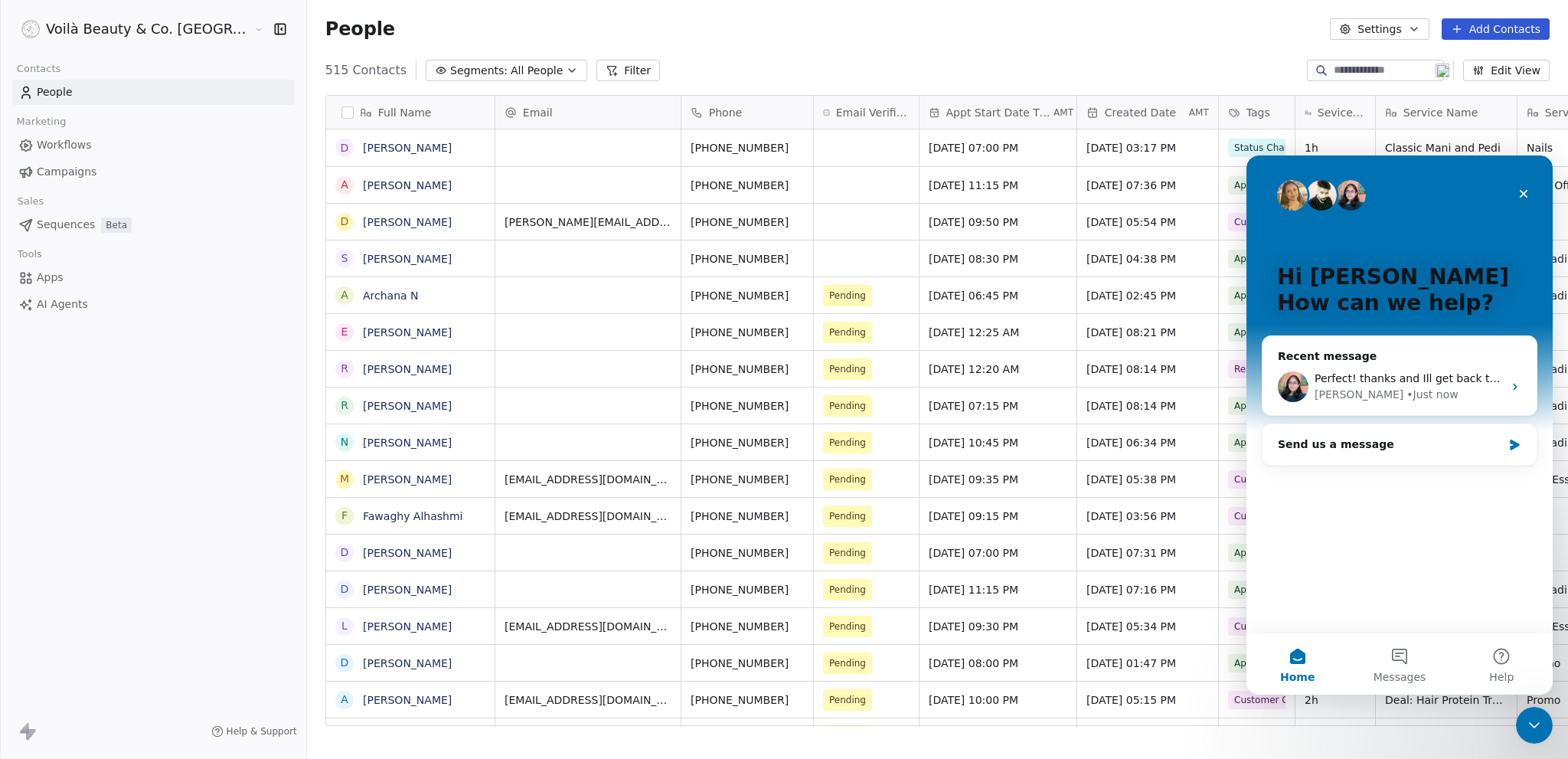
scroll to position [0, 0]
click at [1382, 442] on div "Send us a message" at bounding box center [1390, 444] width 225 height 16
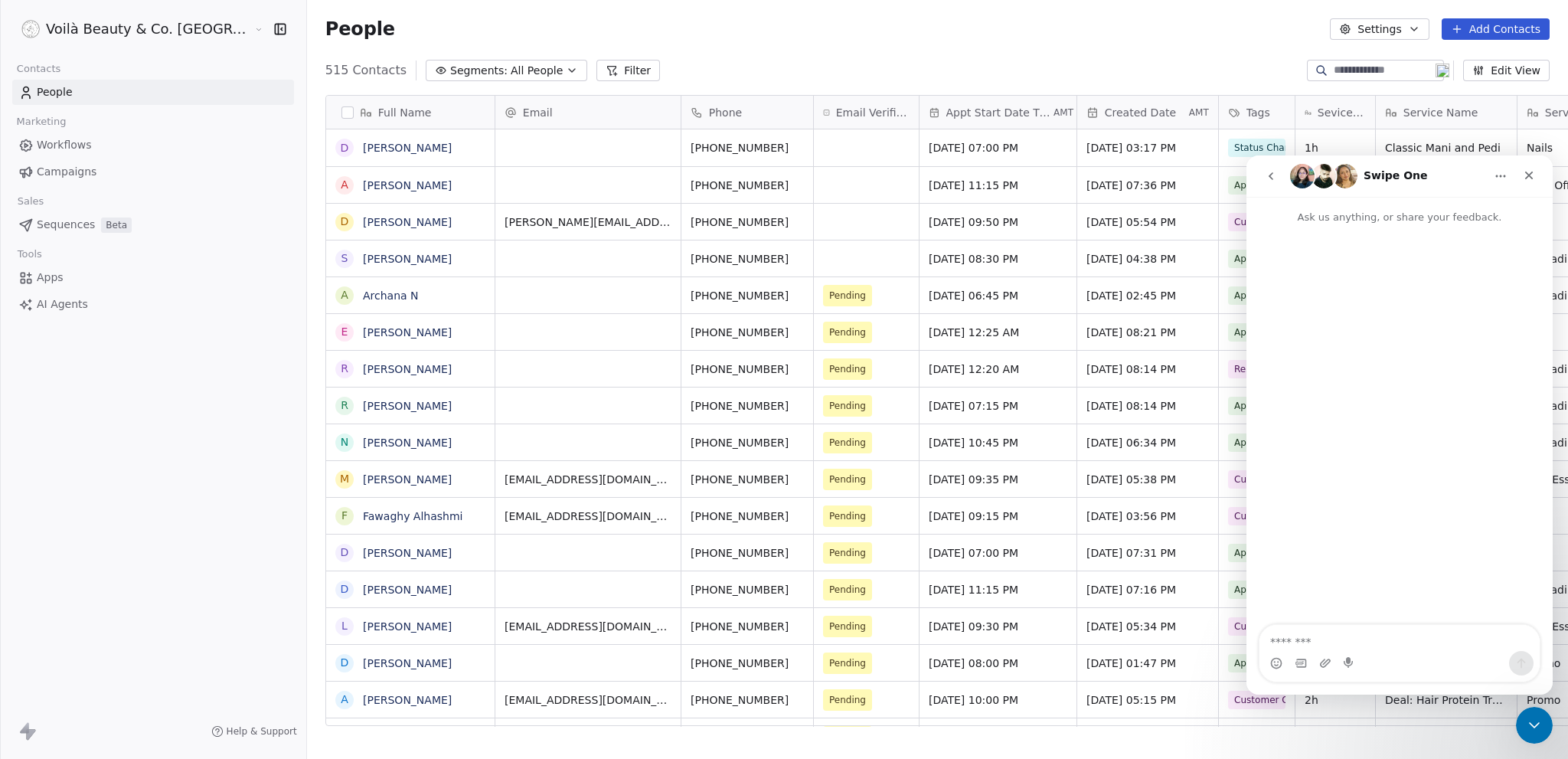
click at [1286, 633] on textarea "Message…" at bounding box center [1399, 637] width 280 height 26
type textarea "*****"
type textarea "**********"
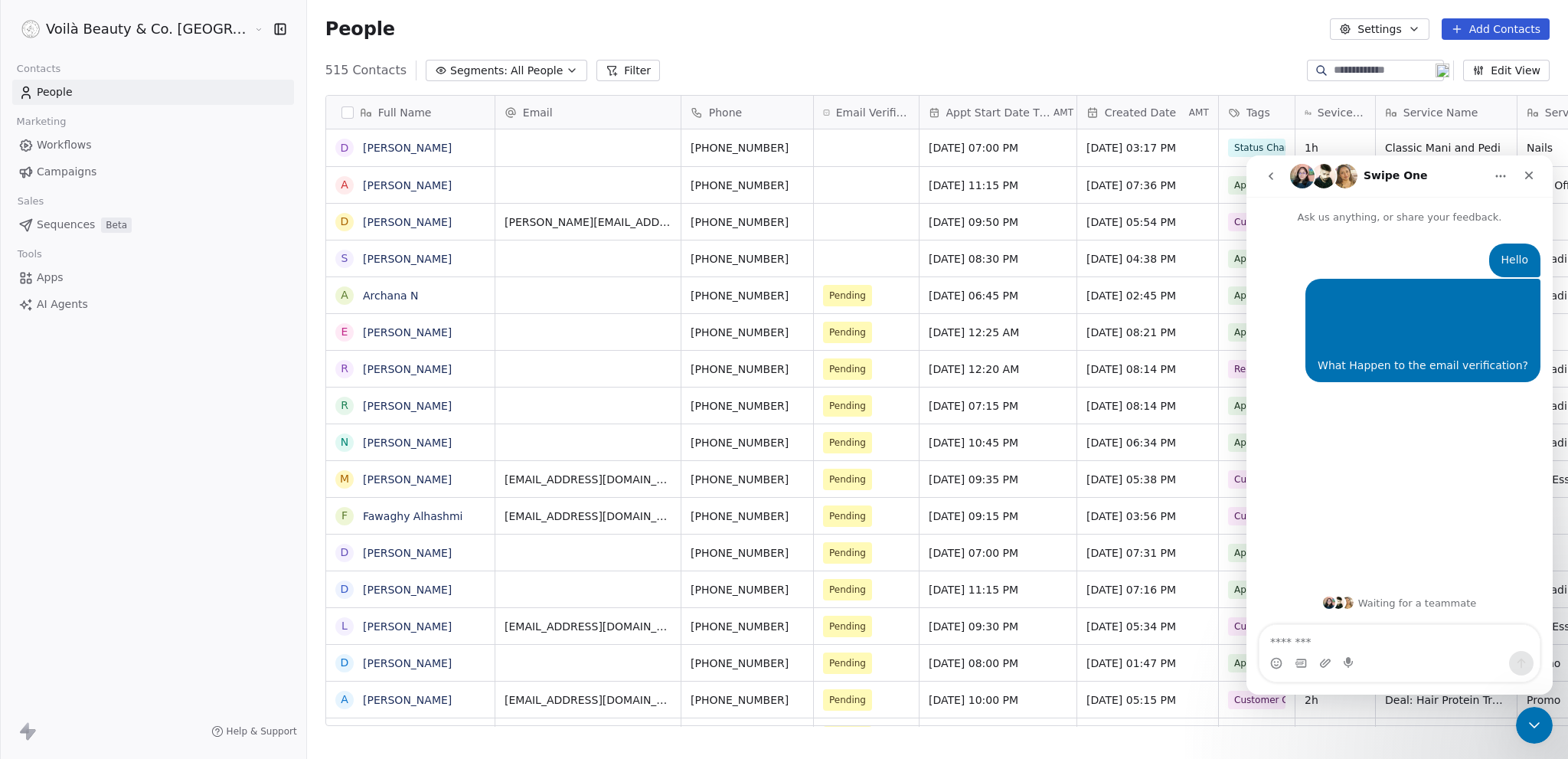
click at [66, 279] on link "Apps" at bounding box center [154, 277] width 282 height 25
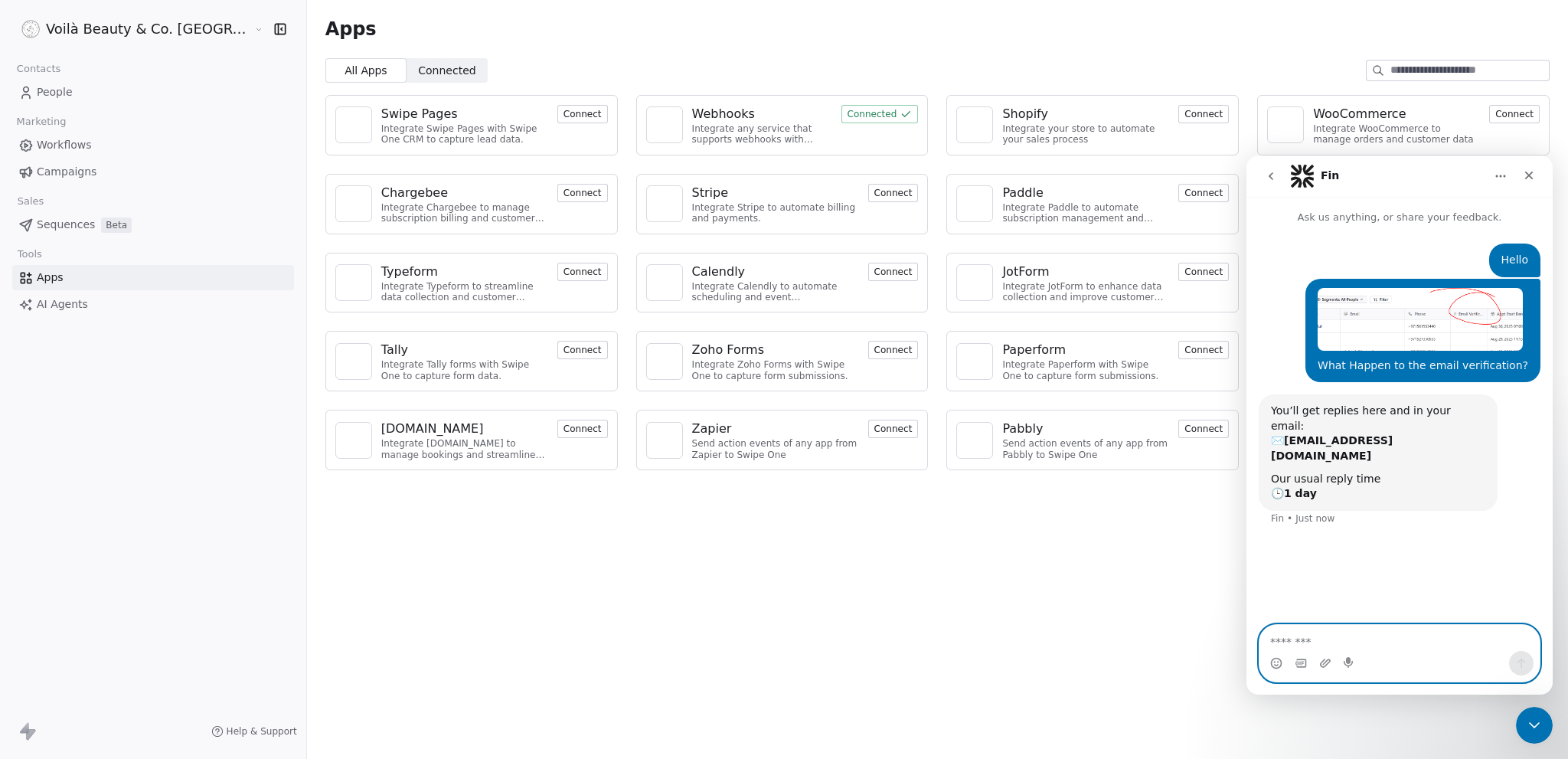
click at [1306, 641] on textarea "Message…" at bounding box center [1399, 637] width 280 height 26
type textarea "**********"
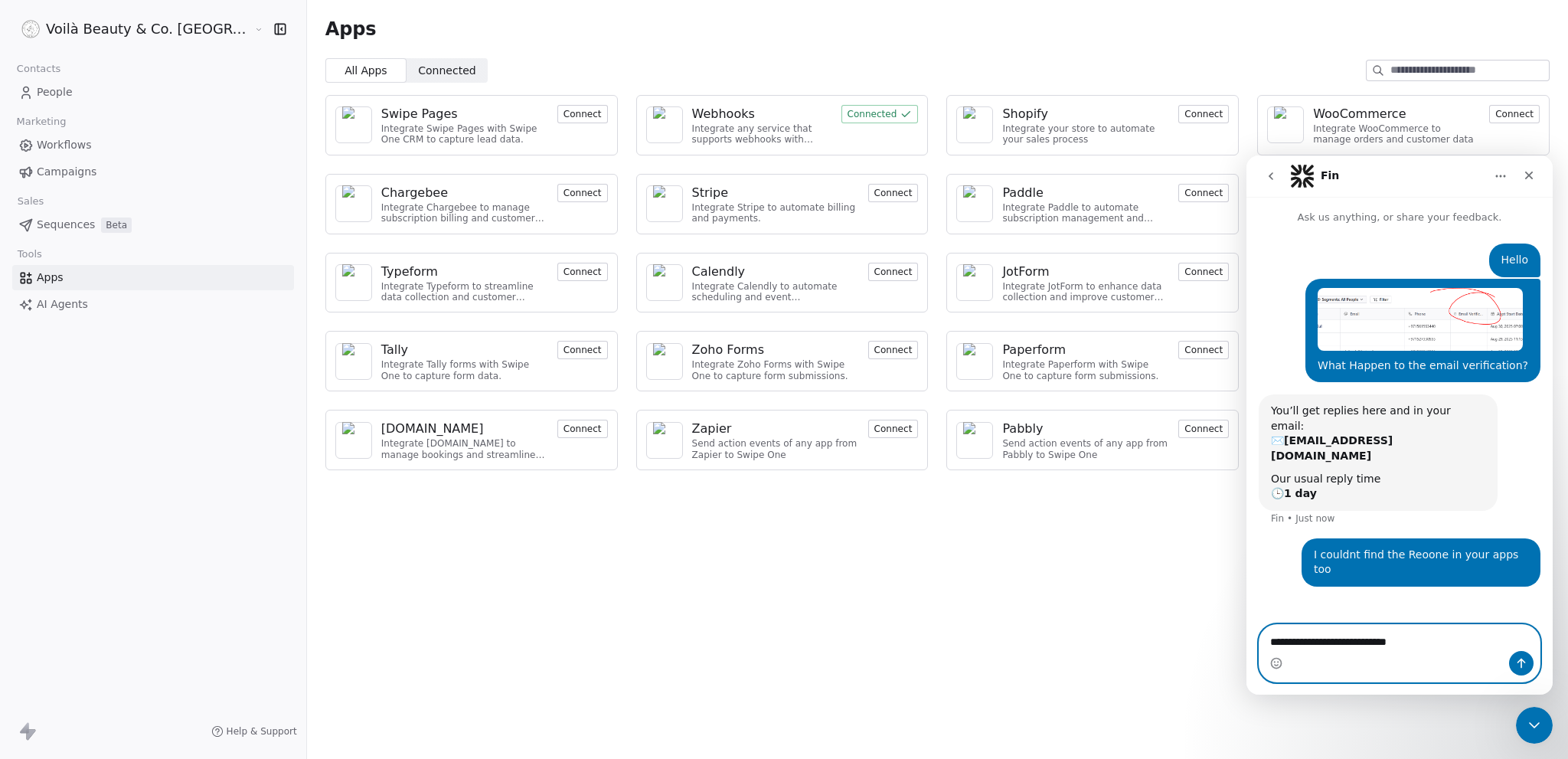
type textarea "**********"
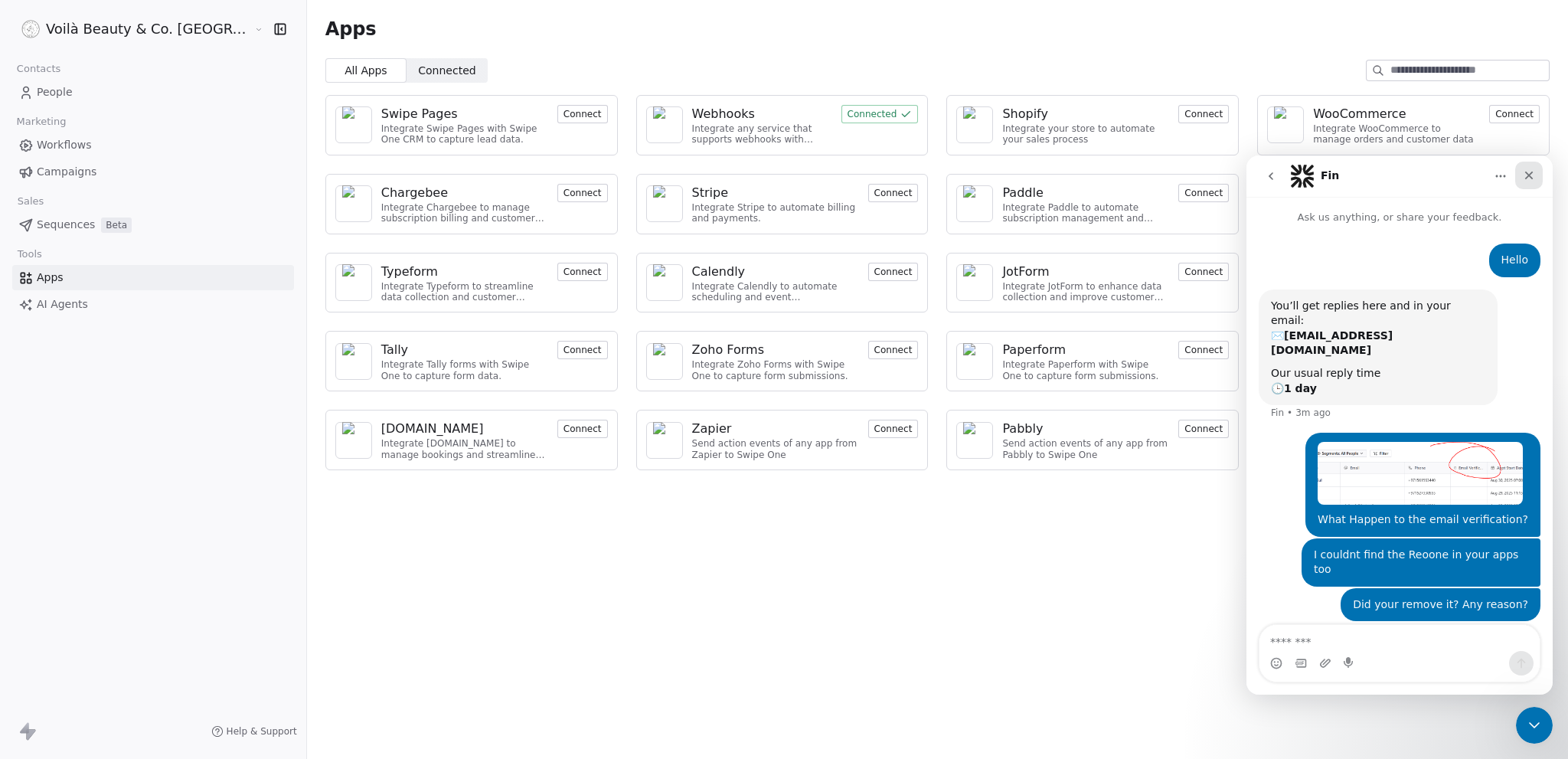
click at [1530, 178] on icon "Close" at bounding box center [1529, 175] width 12 height 12
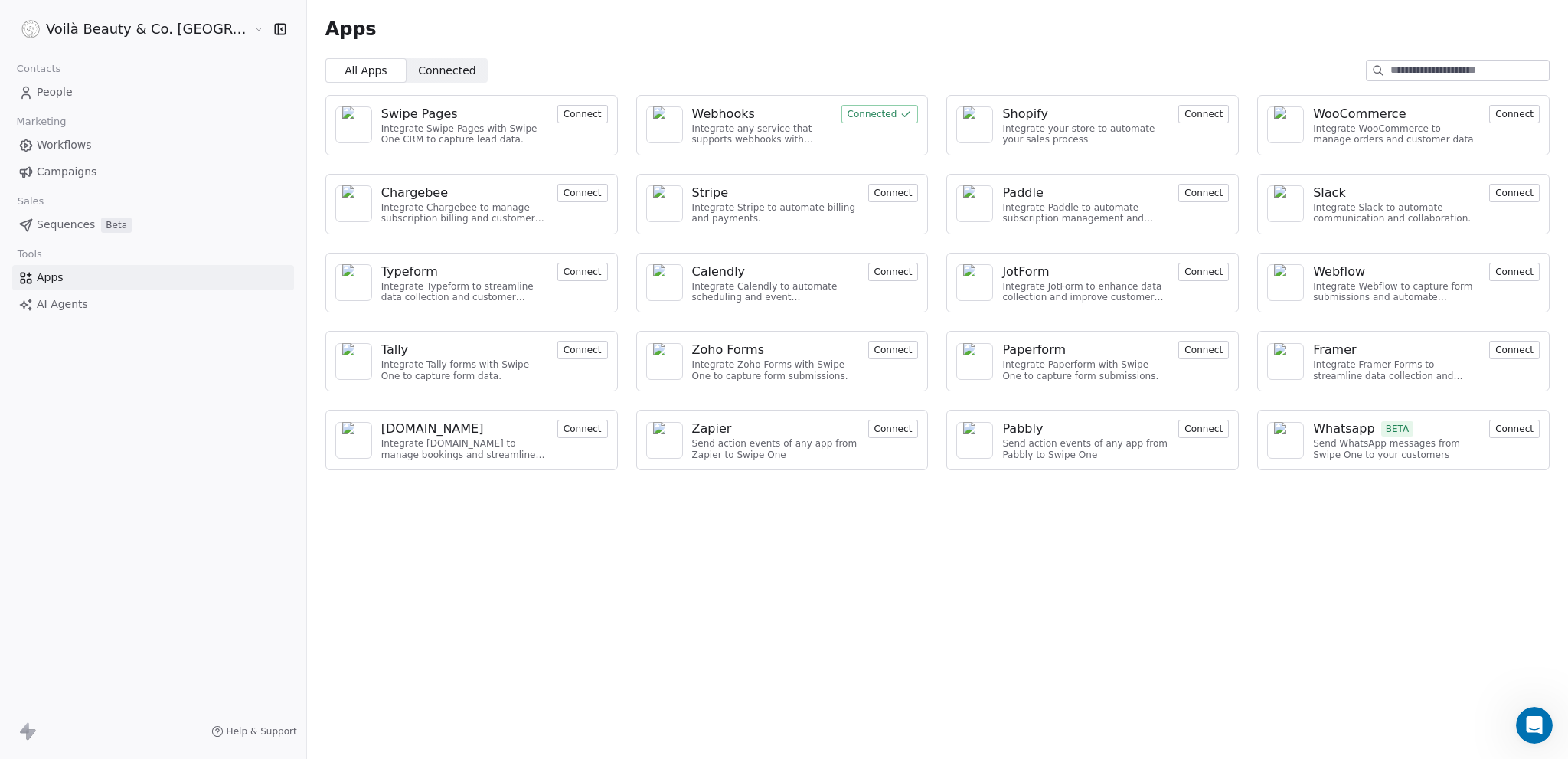
click at [74, 271] on link "Apps" at bounding box center [154, 277] width 282 height 25
click at [1490, 58] on section "Apps All Apps All Apps Connected Connected Swipe Pages Integrate Swipe Pages wi…" at bounding box center [938, 241] width 1261 height 483
click at [1467, 70] on input at bounding box center [1469, 70] width 158 height 20
paste input "*****"
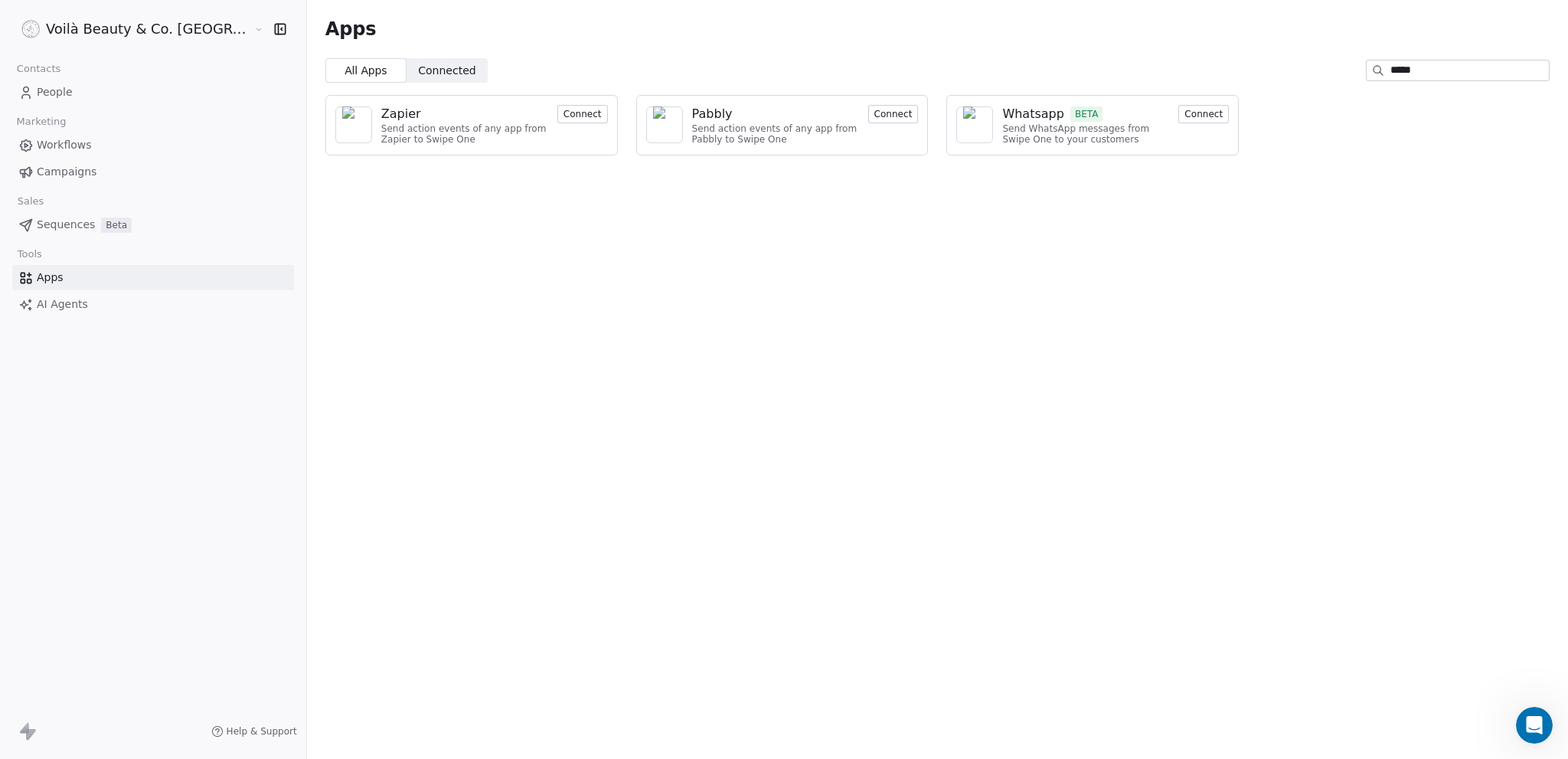
type input "*****"
click at [418, 65] on span "Connected" at bounding box center [447, 70] width 58 height 16
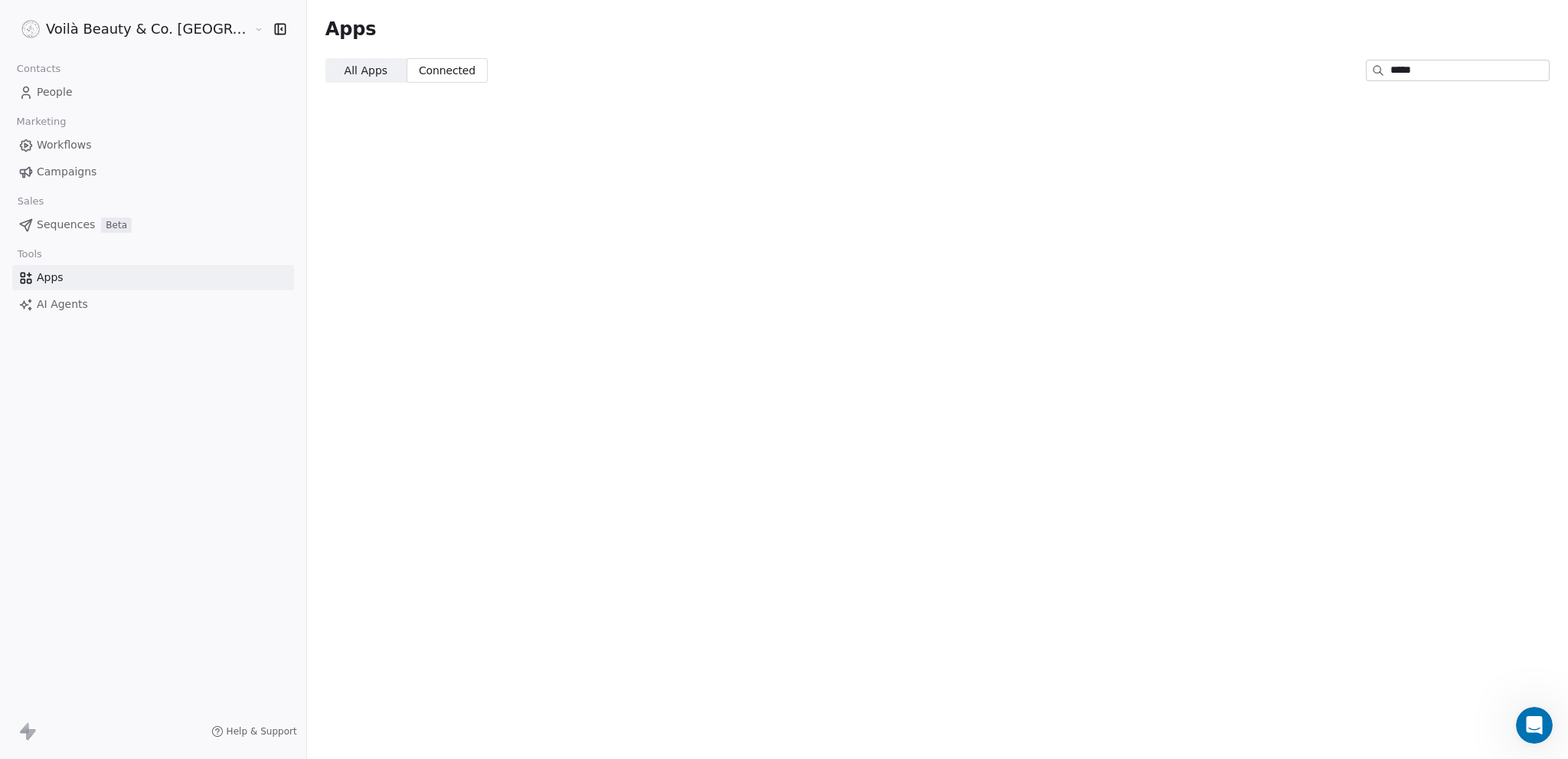
click at [344, 73] on span "All Apps" at bounding box center [366, 70] width 43 height 16
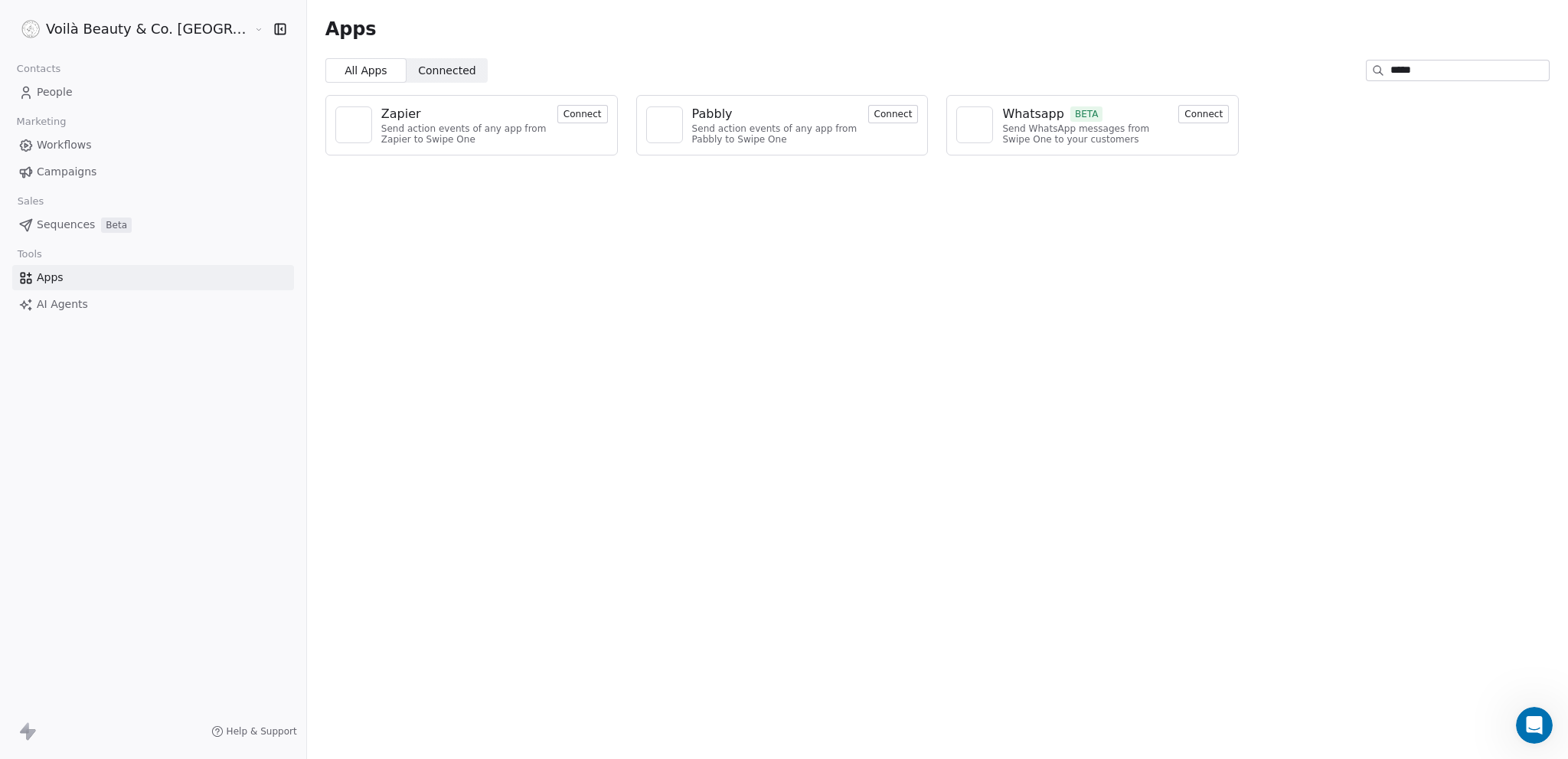
click at [59, 278] on span "Apps" at bounding box center [50, 277] width 27 height 16
click at [57, 305] on span "AI Agents" at bounding box center [61, 304] width 51 height 16
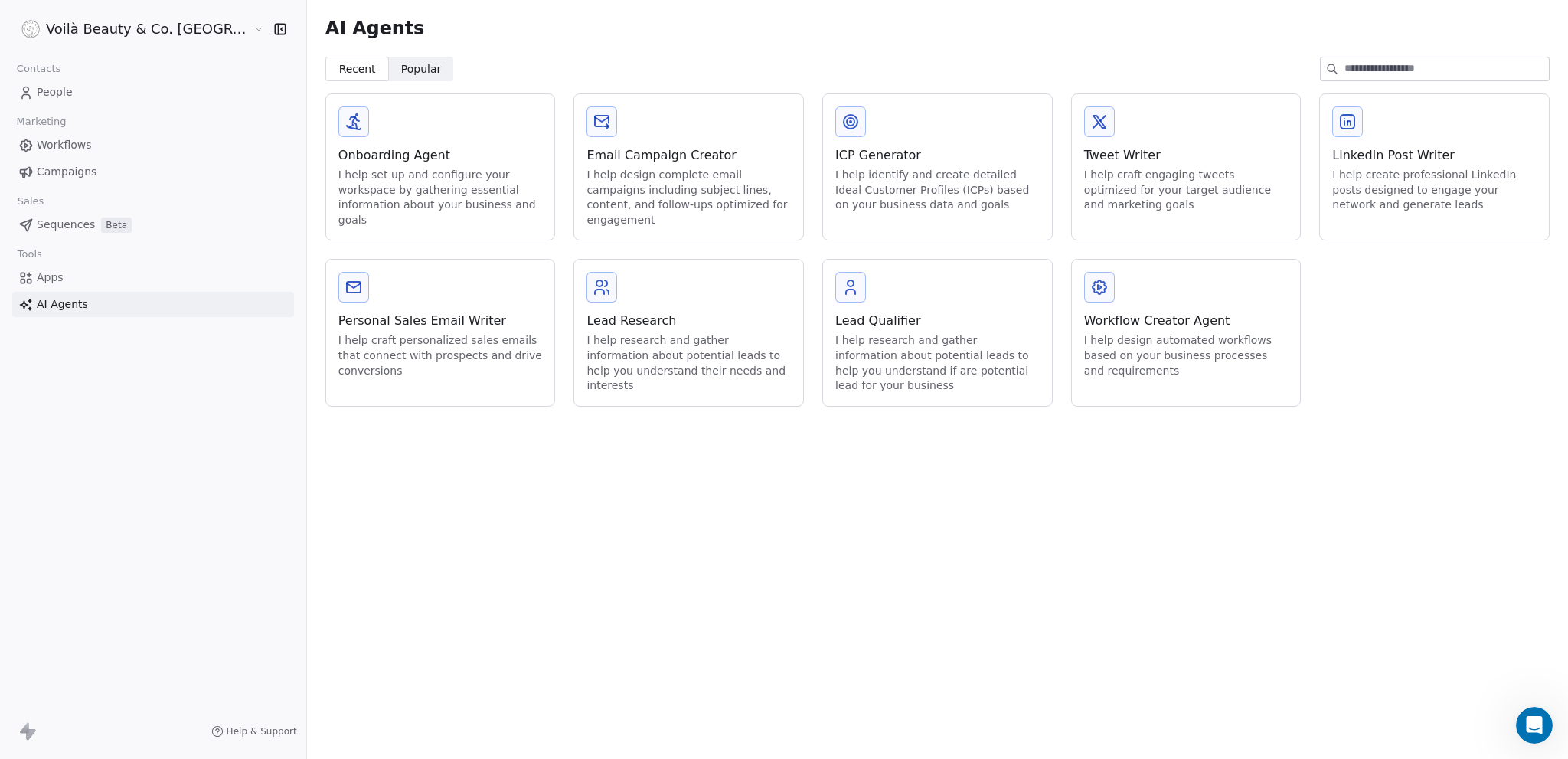
click at [55, 278] on span "Apps" at bounding box center [50, 277] width 27 height 16
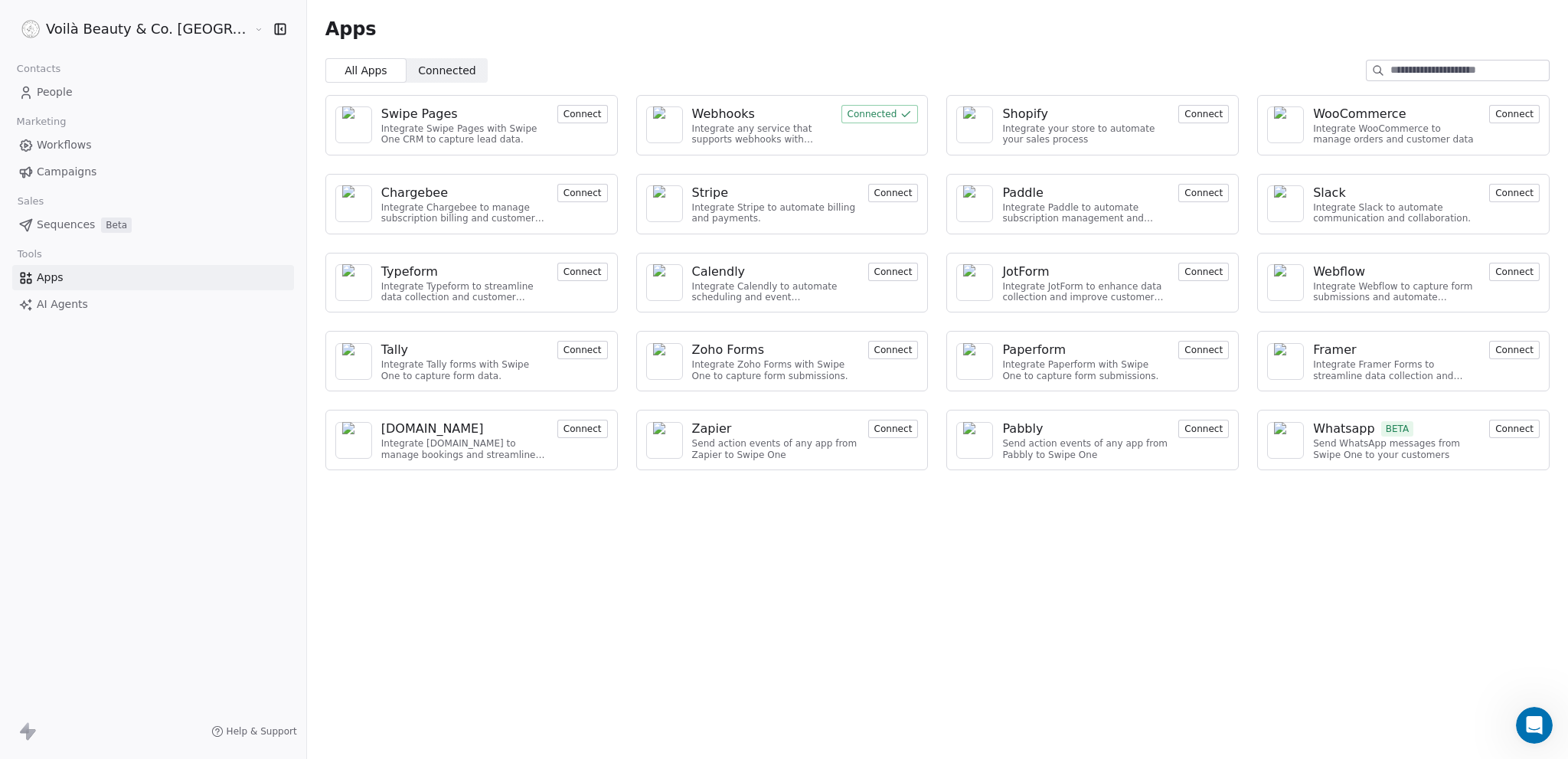
drag, startPoint x: 497, startPoint y: 700, endPoint x: 508, endPoint y: 676, distance: 26.4
click at [499, 700] on div "Apps All Apps All Apps Connected Connected Swipe Pages Integrate Swipe Pages wi…" at bounding box center [938, 379] width 1261 height 759
click at [82, 84] on link "People" at bounding box center [154, 92] width 282 height 25
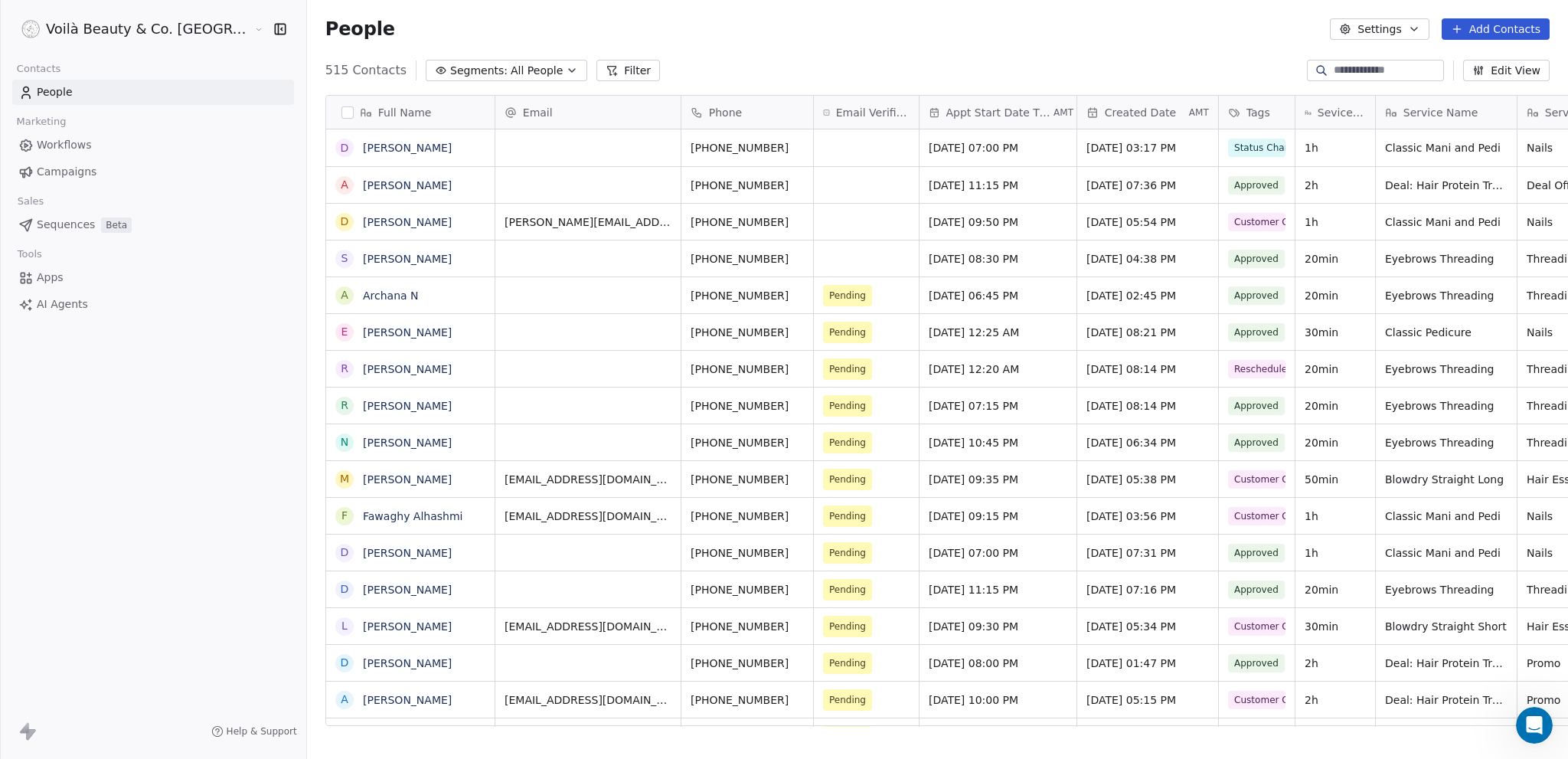
scroll to position [656, 1322]
